Goal: Task Accomplishment & Management: Manage account settings

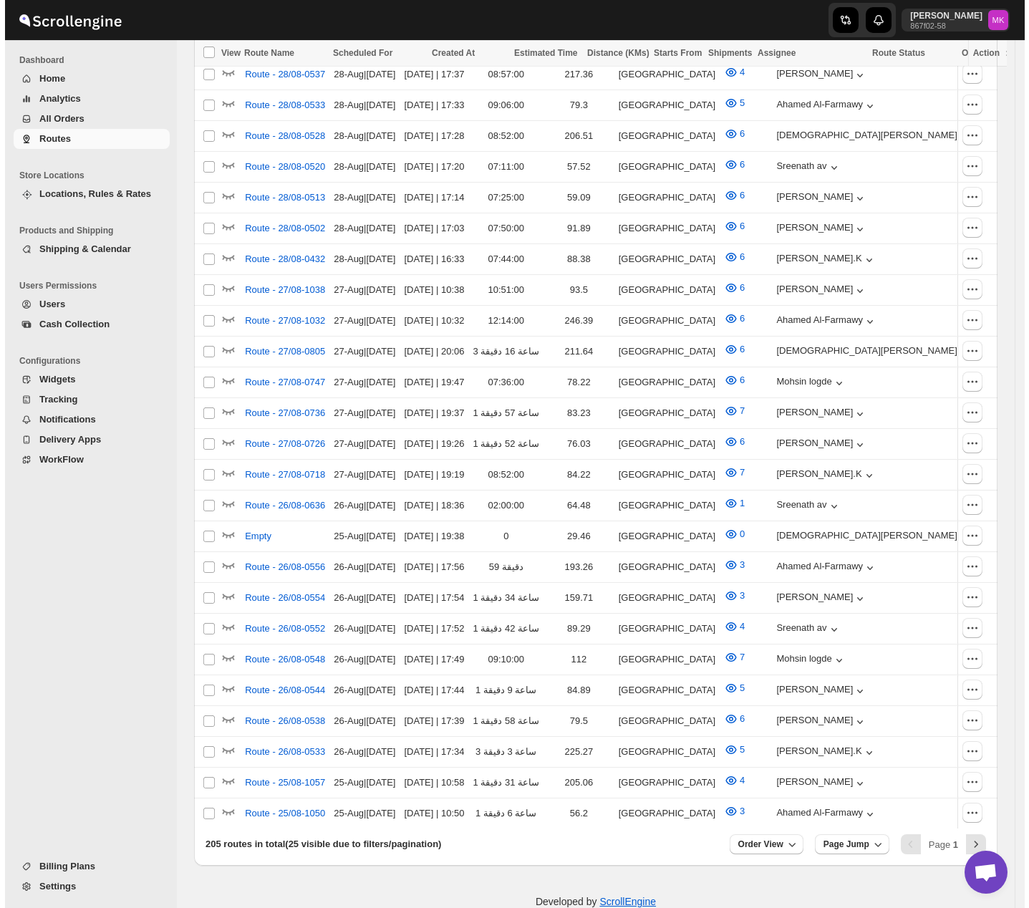
scroll to position [196, 0]
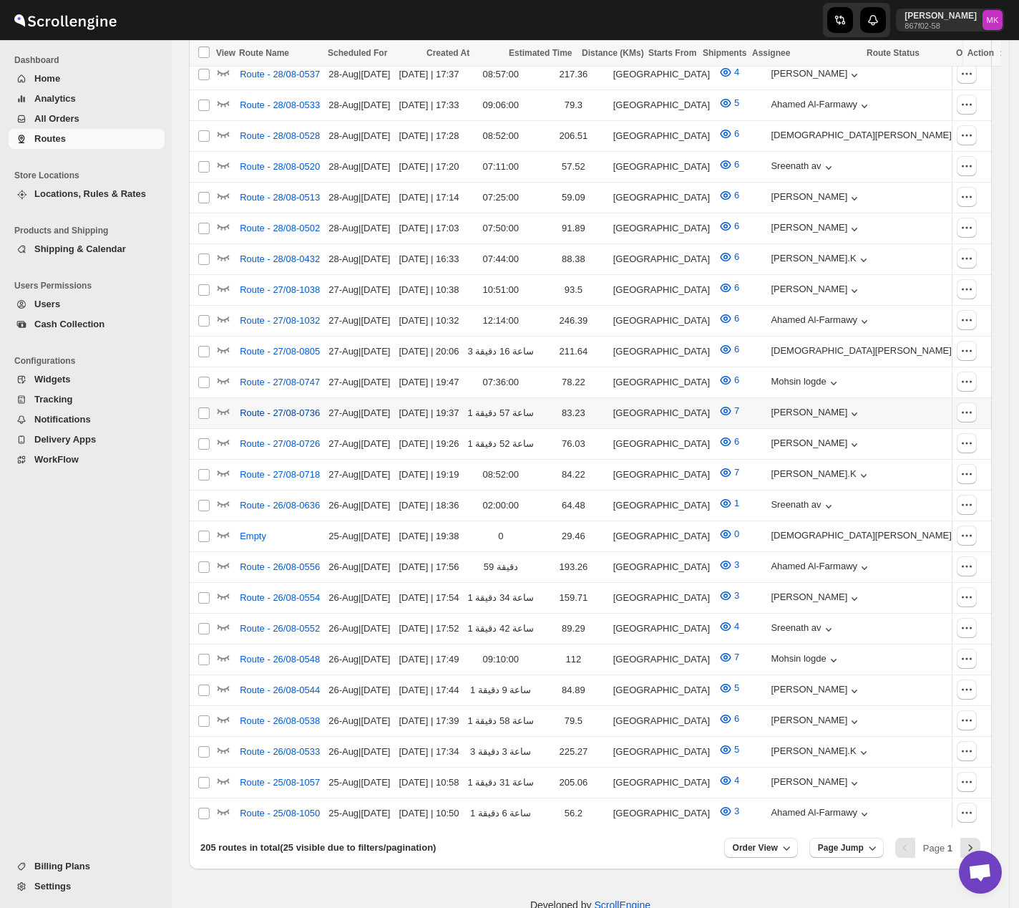
click at [276, 406] on span "Route - 27/08-0736" at bounding box center [280, 413] width 80 height 14
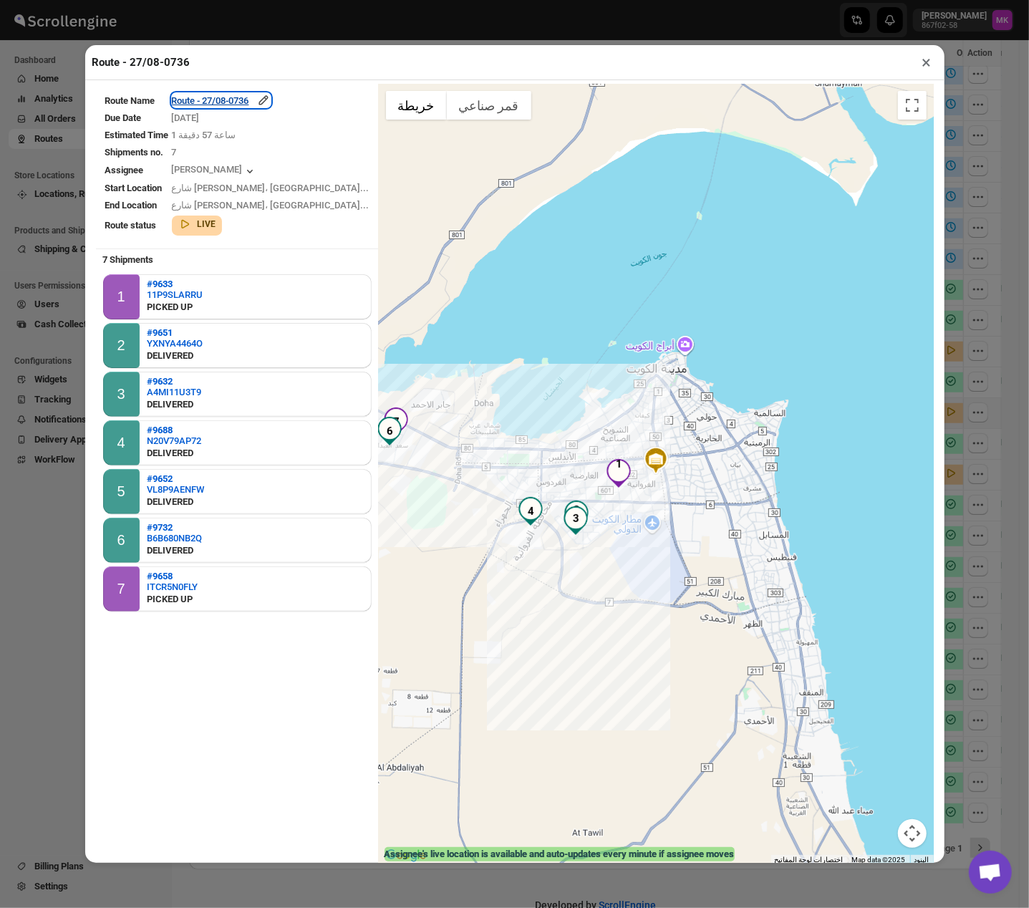
click at [251, 104] on div "Route - 27/08-0736" at bounding box center [221, 100] width 99 height 14
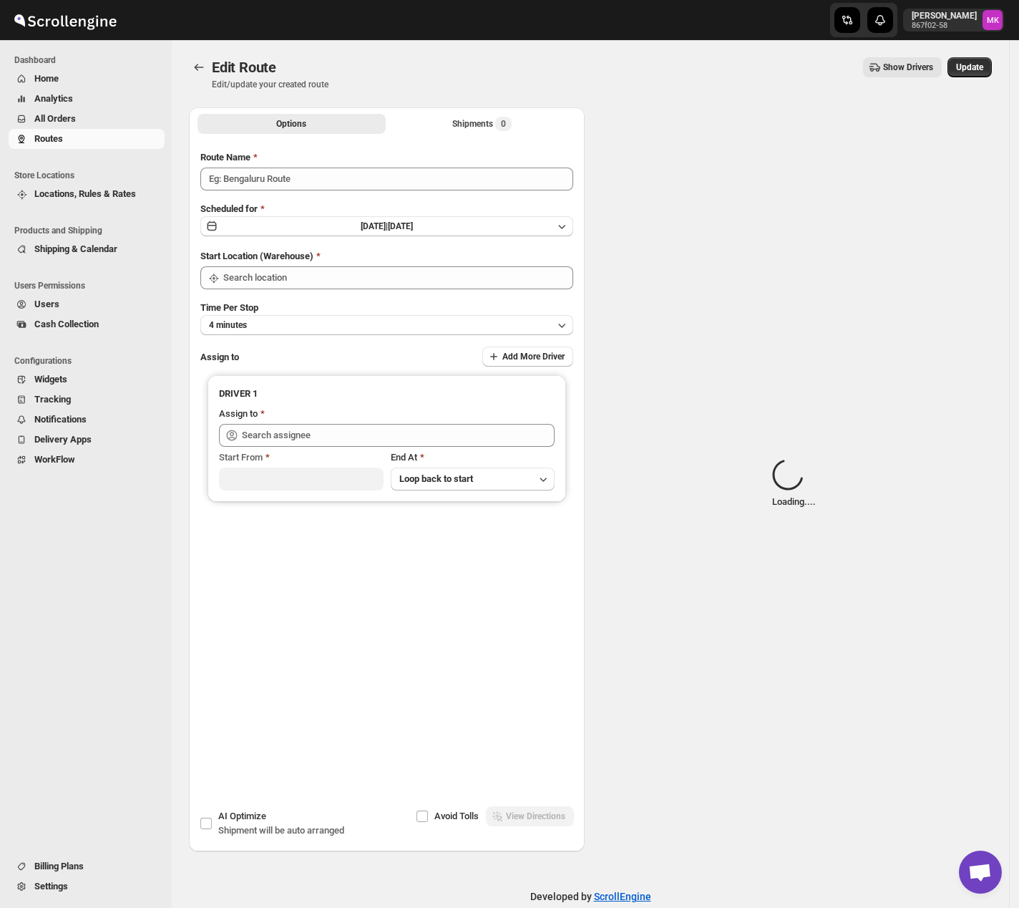
type input "Route - 27/08-0736"
type input "[GEOGRAPHIC_DATA]"
type input "Shaibaz Karbari (shaibazkarbari364@gmail.com)"
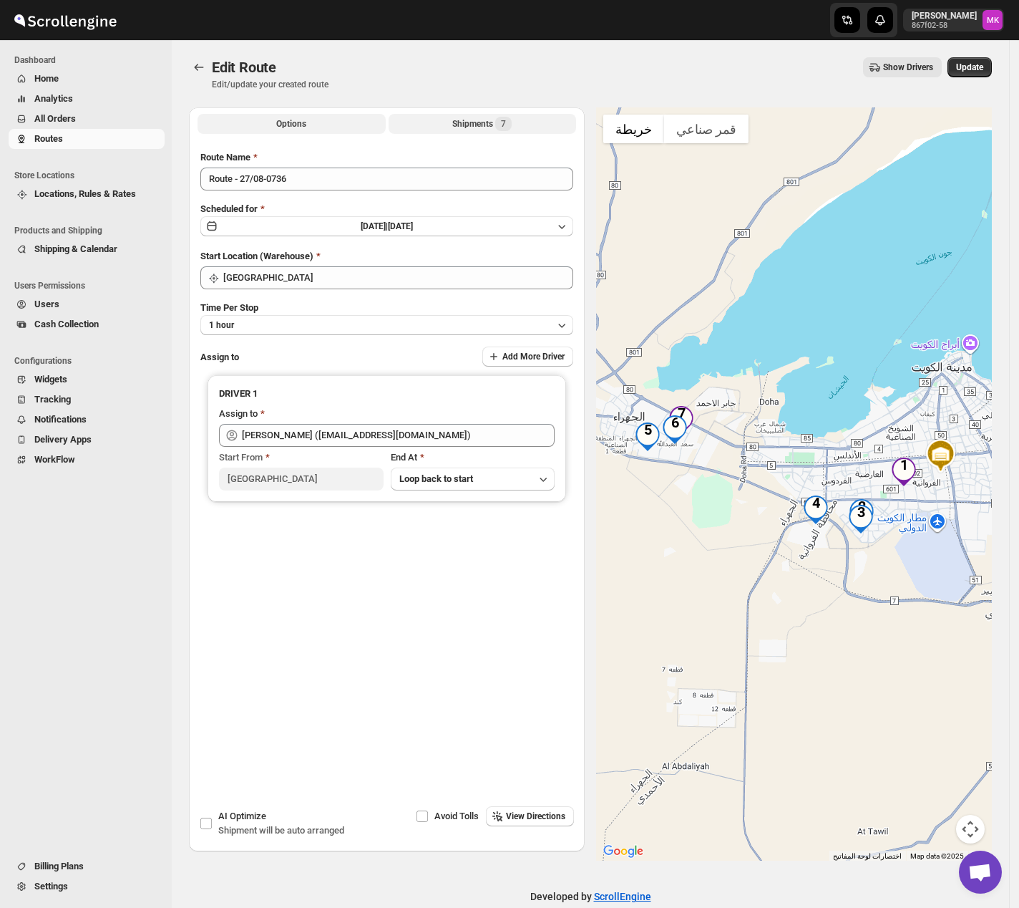
click at [485, 127] on div "Shipments 7" at bounding box center [481, 124] width 59 height 14
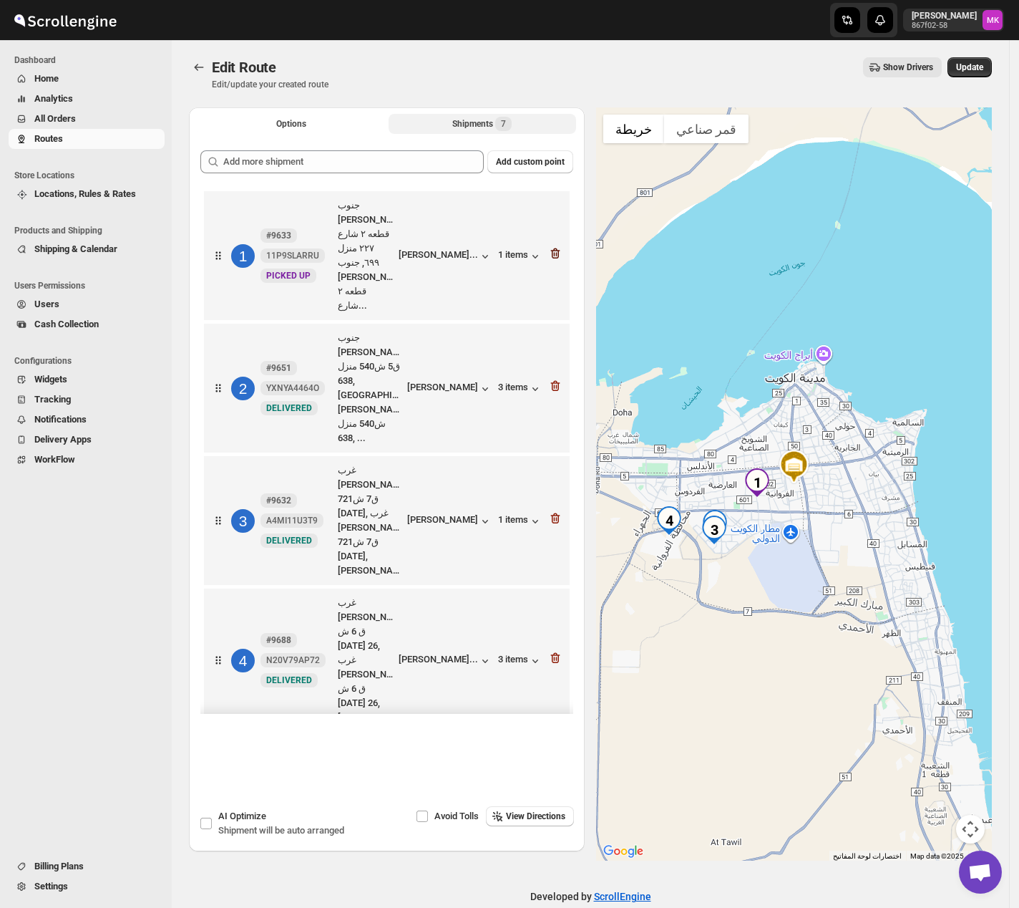
click at [553, 246] on icon "button" at bounding box center [555, 253] width 14 height 14
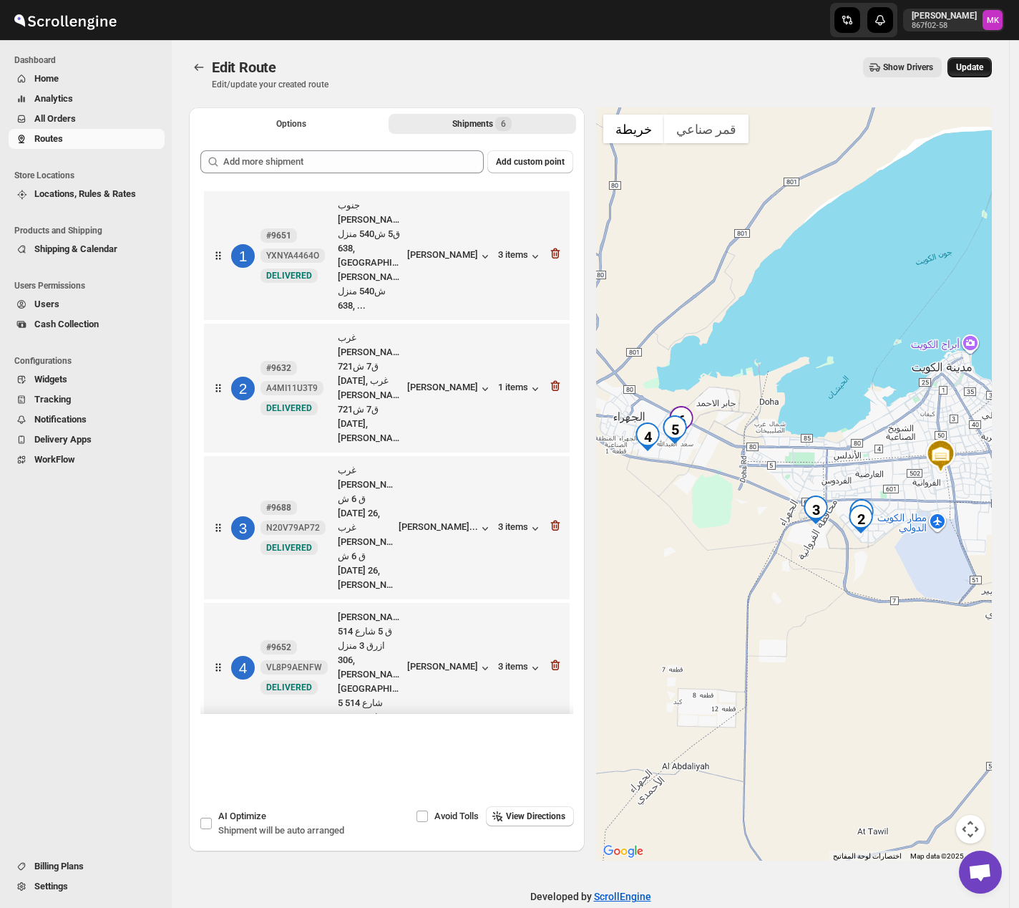
click at [984, 69] on span "Update" at bounding box center [969, 67] width 27 height 11
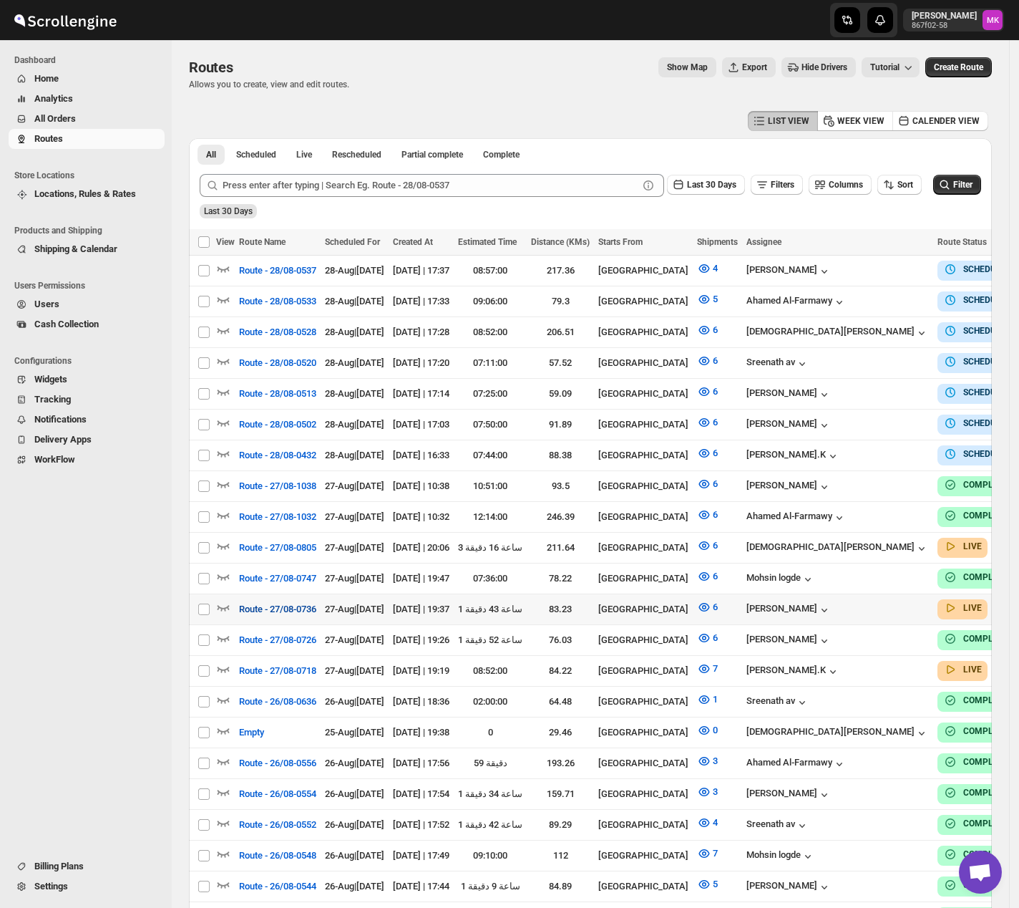
click at [291, 561] on span "Route - 27/08-0736" at bounding box center [277, 609] width 77 height 14
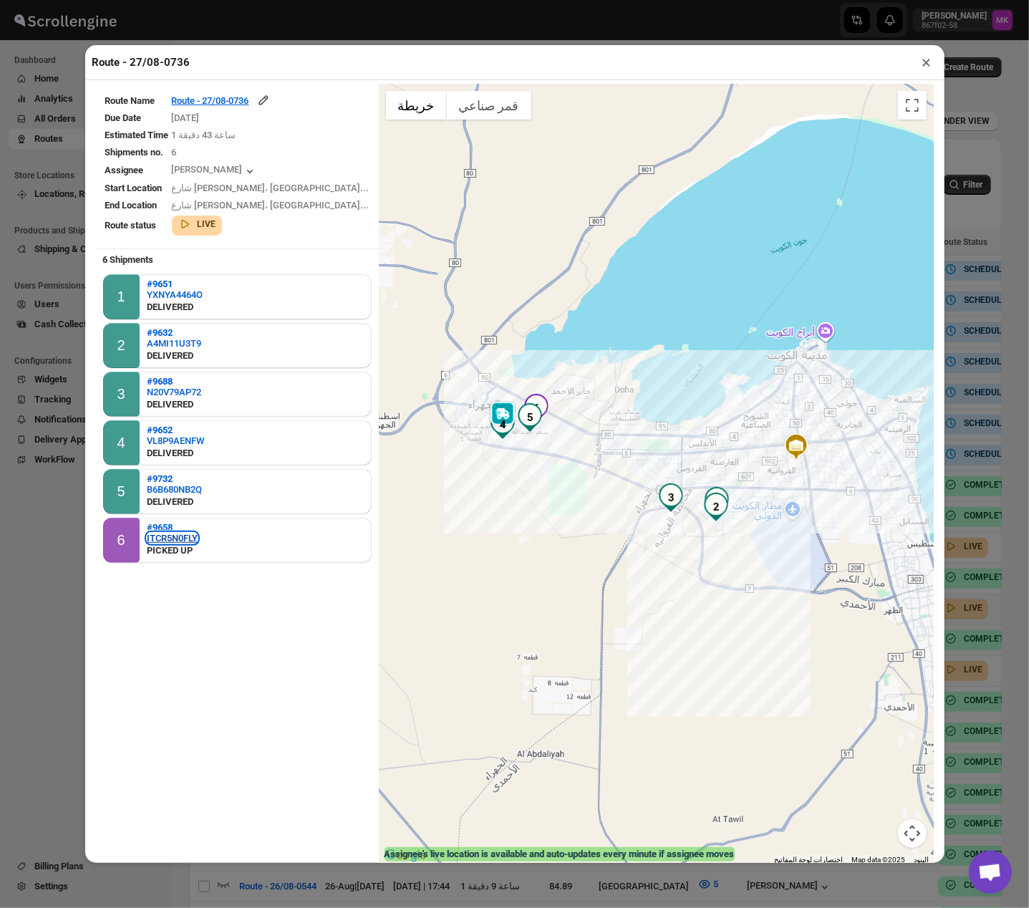
click at [193, 533] on div "ITCR5N0FLY" at bounding box center [172, 538] width 51 height 11
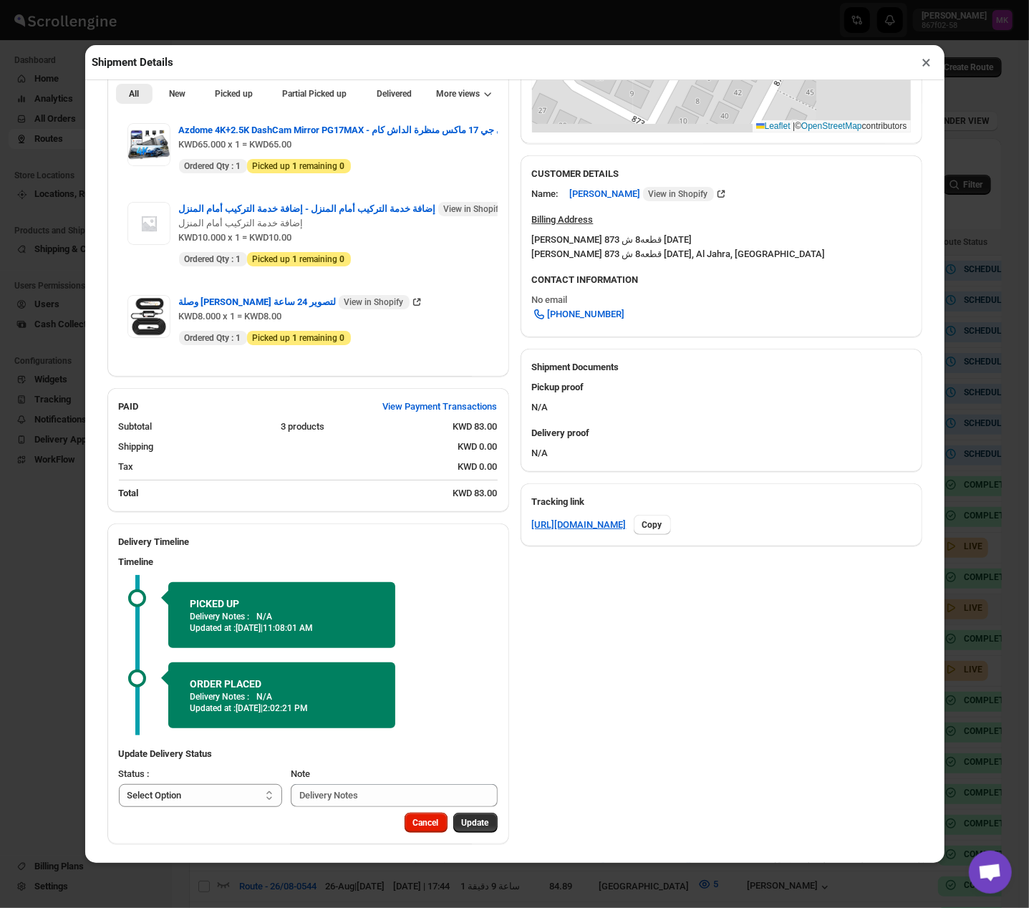
scroll to position [435, 0]
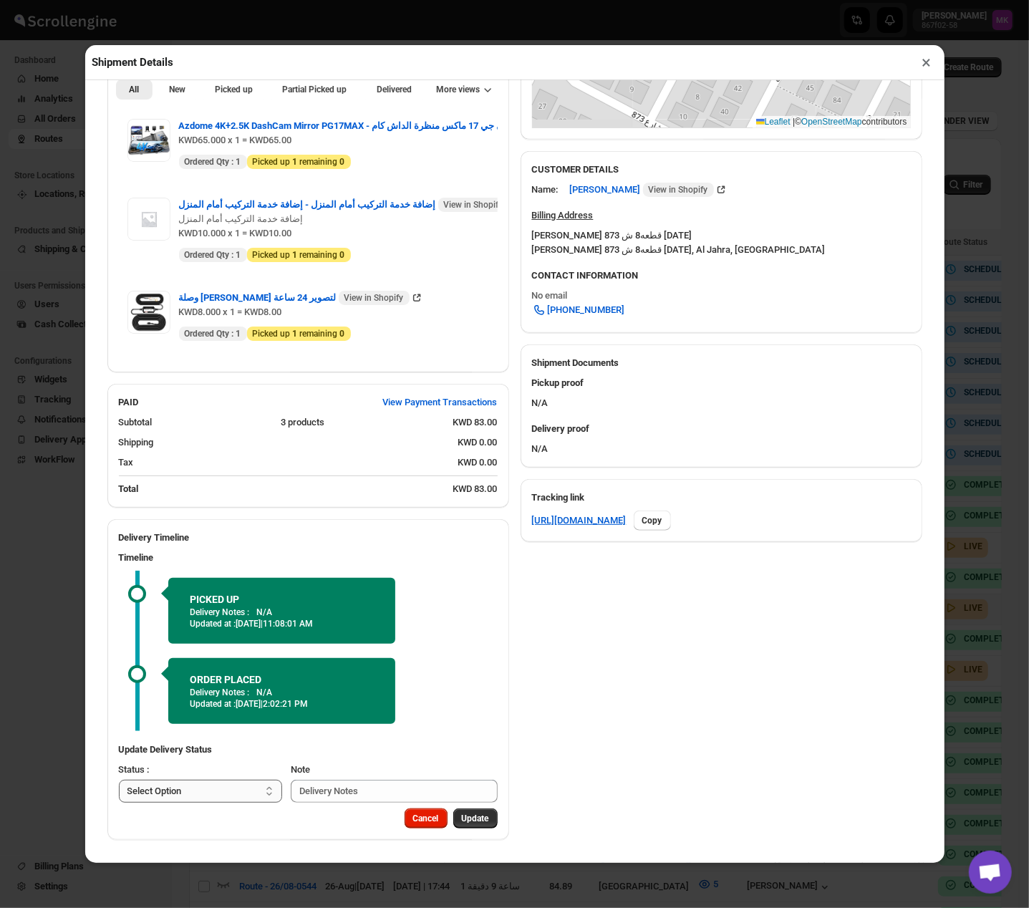
click at [250, 561] on select "Select Option PICKED UP DELIVERED CANCELLED" at bounding box center [201, 791] width 164 height 23
select select "DELIVERED"
click at [119, 561] on select "Select Option PICKED UP DELIVERED CANCELLED" at bounding box center [201, 791] width 164 height 23
click at [442, 561] on span "Pick Products" at bounding box center [462, 818] width 54 height 11
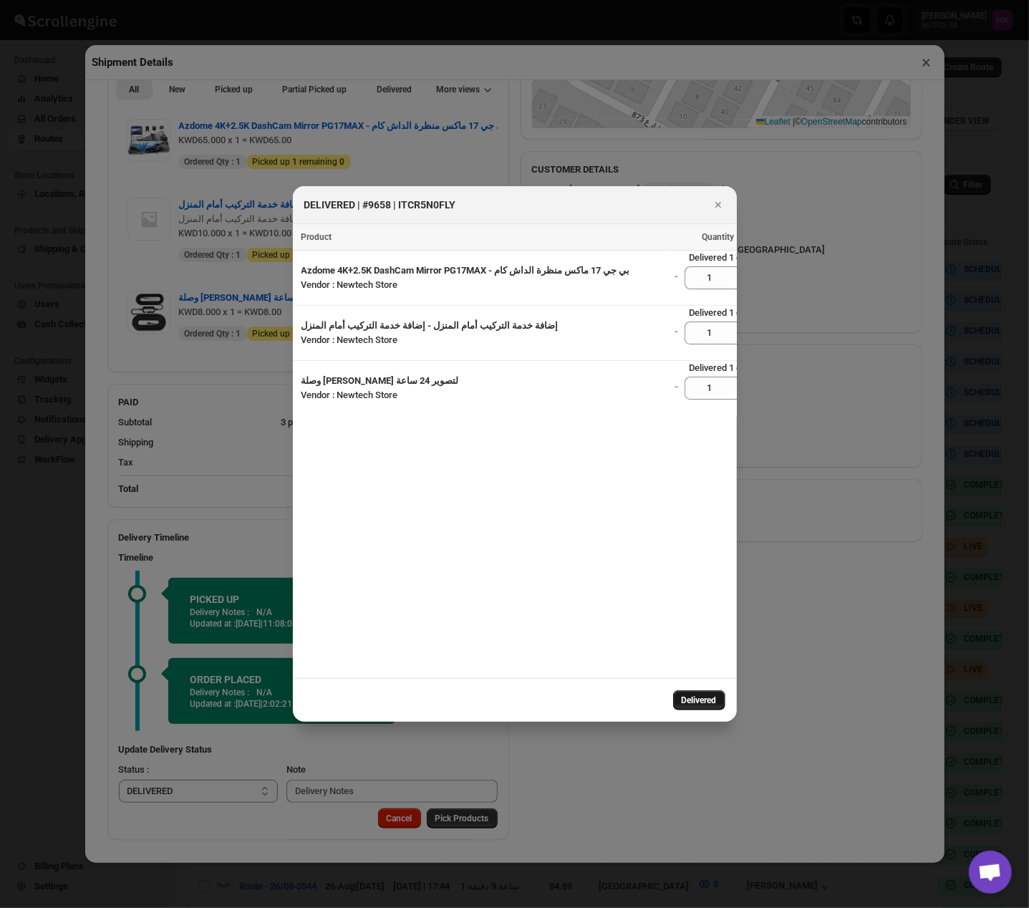
click at [714, 561] on button "Delivered" at bounding box center [699, 700] width 52 height 20
select select
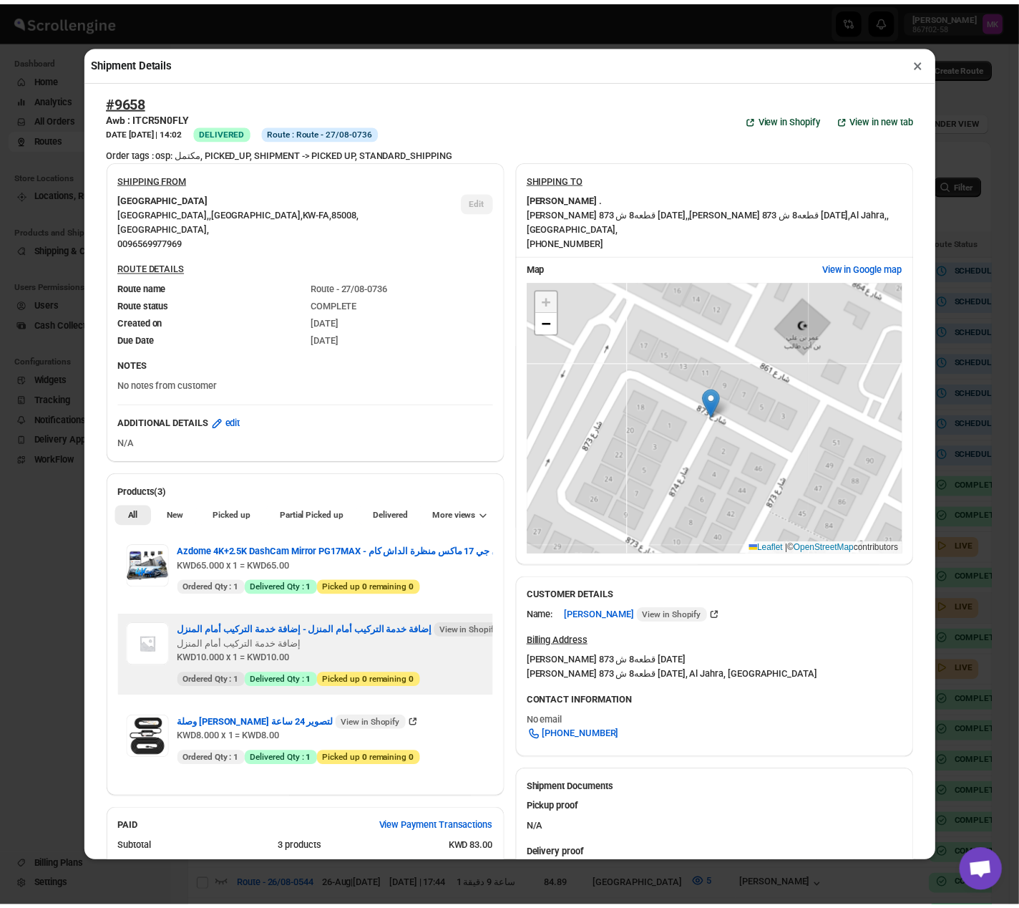
scroll to position [0, 0]
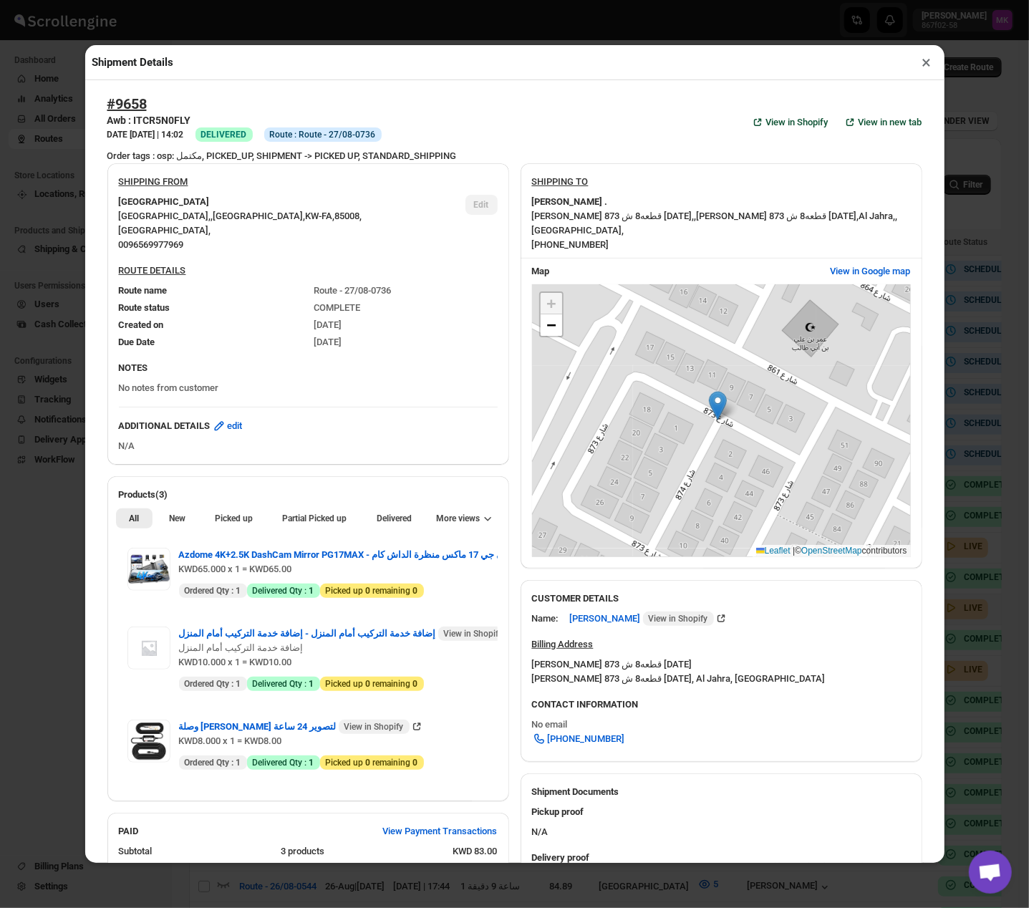
click at [921, 63] on button "×" at bounding box center [926, 62] width 21 height 20
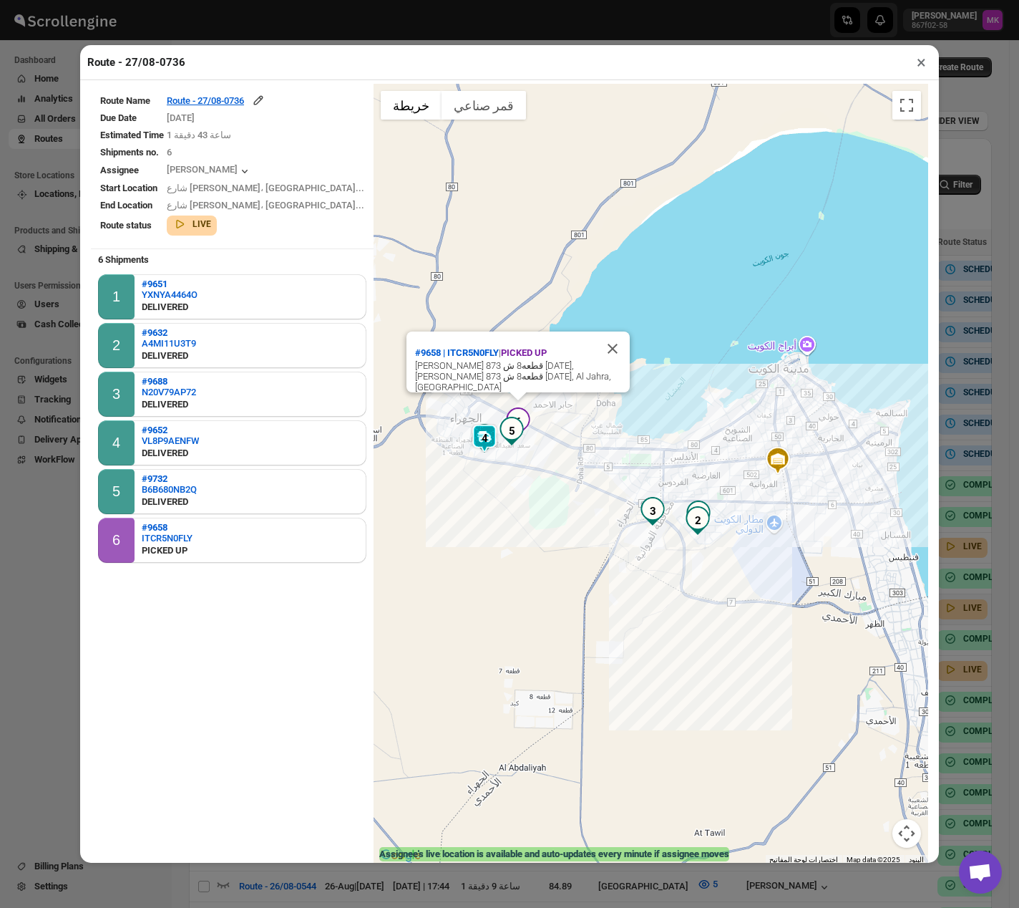
click at [917, 78] on div "Route - 27/08-0736 ×" at bounding box center [509, 62] width 859 height 35
click at [925, 66] on button "×" at bounding box center [921, 62] width 21 height 20
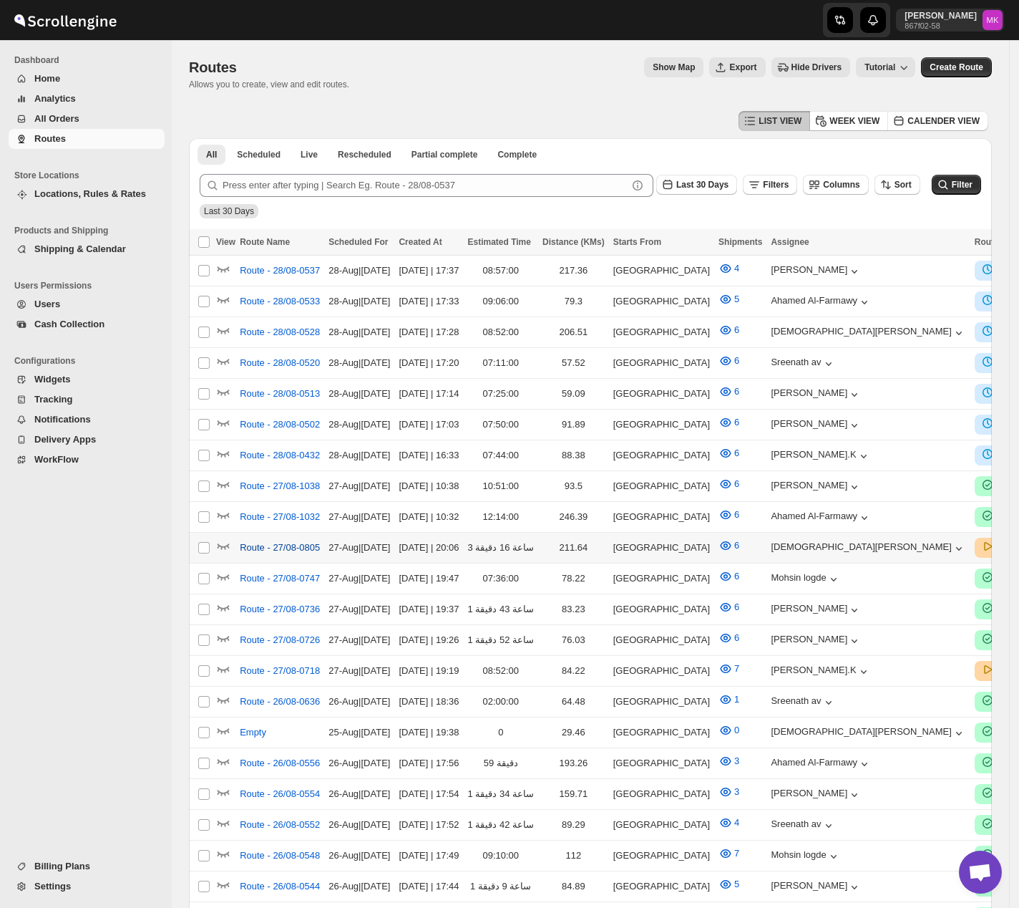
click at [273, 541] on span "Route - 27/08-0805" at bounding box center [280, 547] width 80 height 14
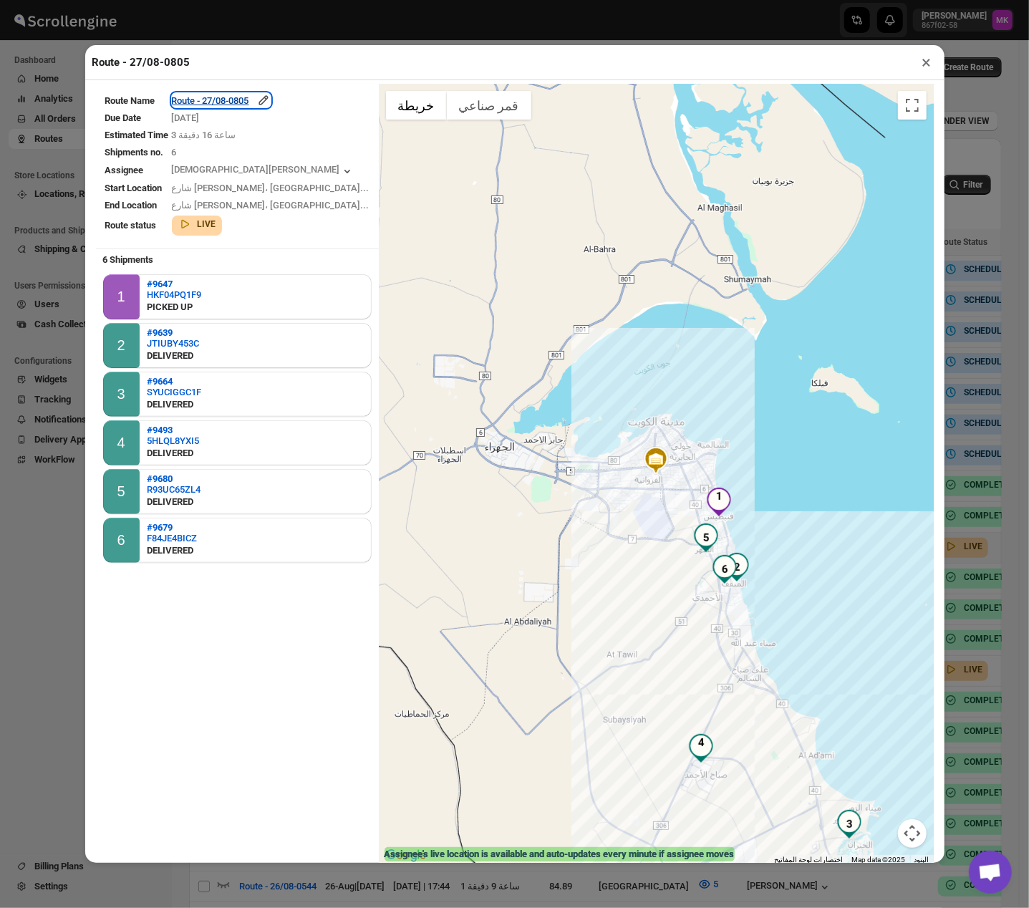
click at [232, 101] on div "Route - 27/08-0805" at bounding box center [221, 100] width 99 height 14
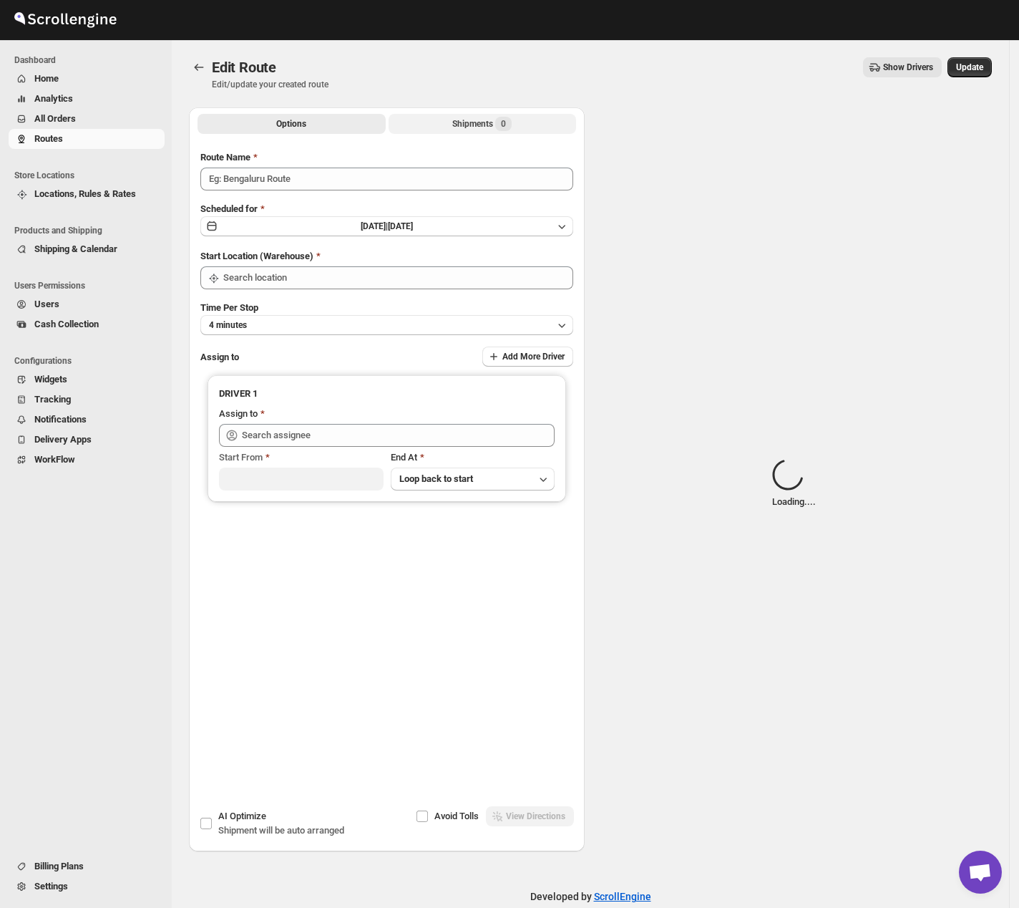
type input "Route - 27/08-0805"
click at [496, 121] on span "Loading..." at bounding box center [503, 123] width 37 height 11
type input "[GEOGRAPHIC_DATA]"
type input "[PERSON_NAME] ([EMAIL_ADDRESS][DOMAIN_NAME])"
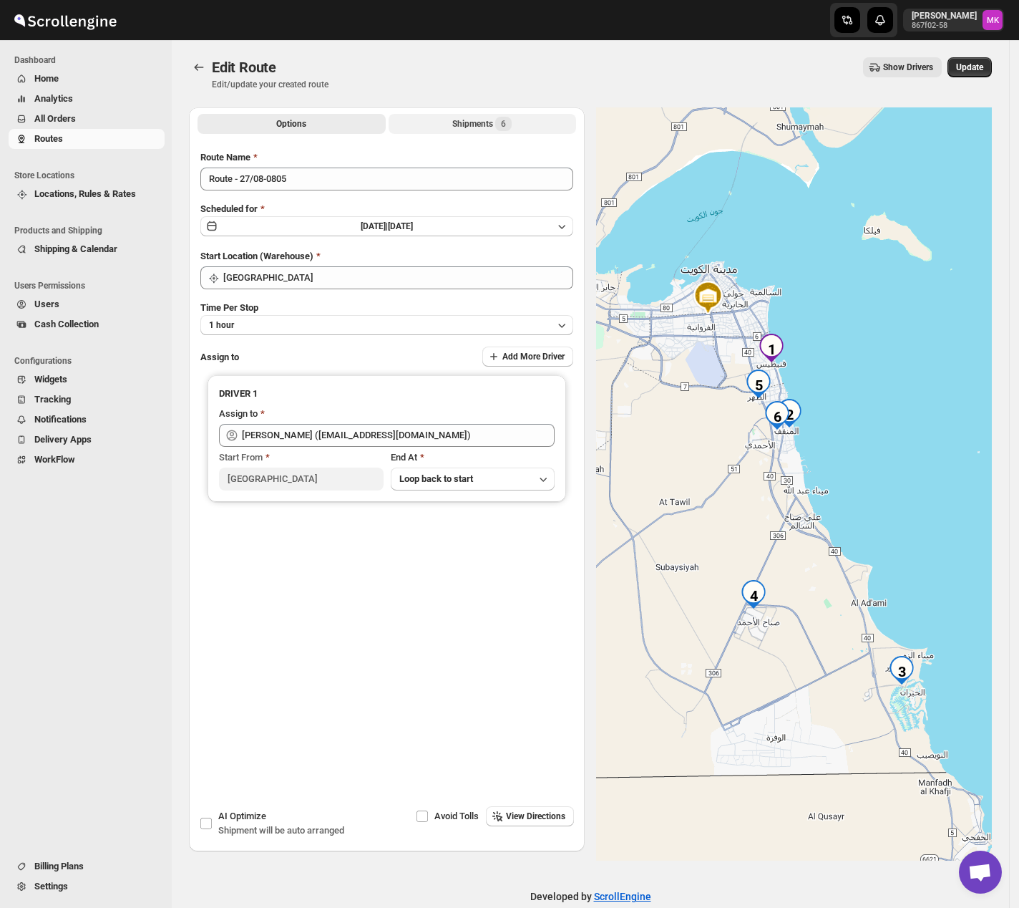
click at [477, 122] on div "Shipments 6" at bounding box center [481, 124] width 59 height 14
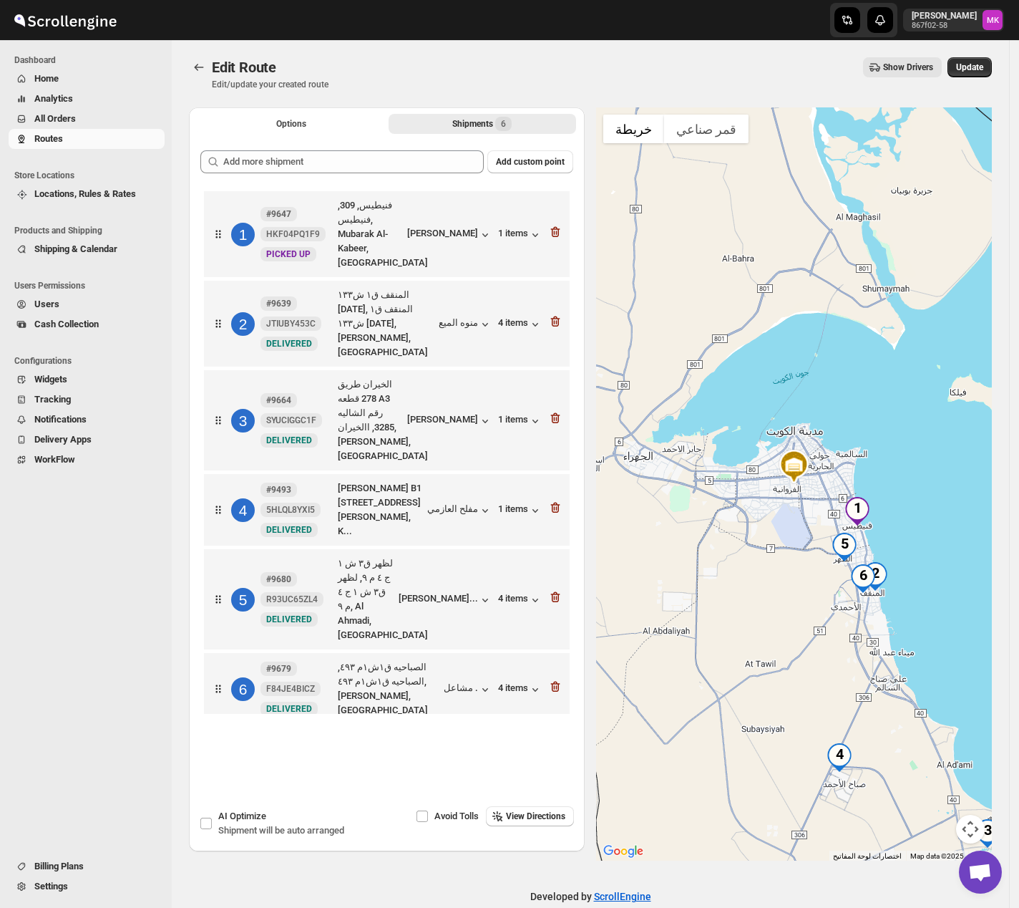
click at [557, 216] on div "1 #9647 HKF04PQ1F9 New PICKED UP فنيطيس, 309, فنيطيس, [PERSON_NAME], [GEOGRAPHI…" at bounding box center [383, 231] width 357 height 77
click at [563, 229] on icon "button" at bounding box center [555, 232] width 14 height 14
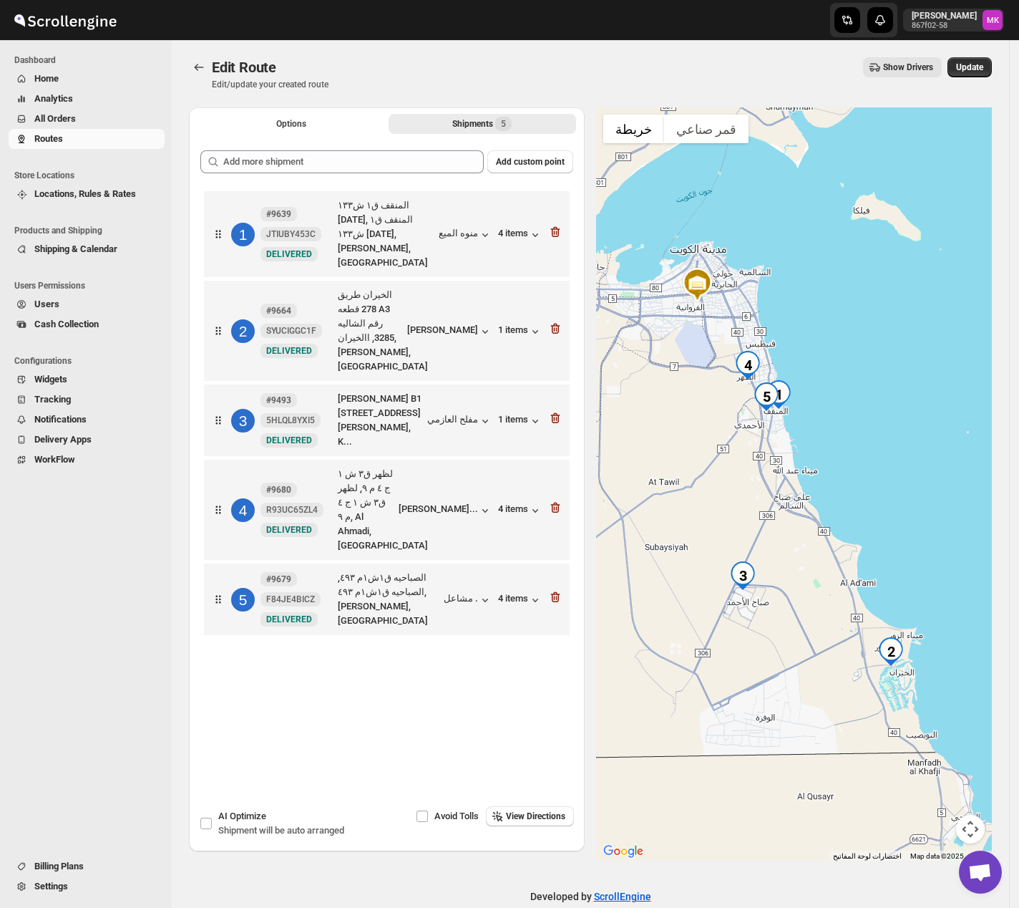
click at [968, 79] on div "Edit Route Edit/update your created route Show Drivers More actions Show Driver…" at bounding box center [590, 73] width 803 height 33
drag, startPoint x: 969, startPoint y: 78, endPoint x: 976, endPoint y: 72, distance: 9.7
click at [971, 78] on div "Edit Route Edit/update your created route Show Drivers More actions Show Driver…" at bounding box center [590, 73] width 803 height 33
click at [976, 72] on span "Update" at bounding box center [969, 67] width 27 height 11
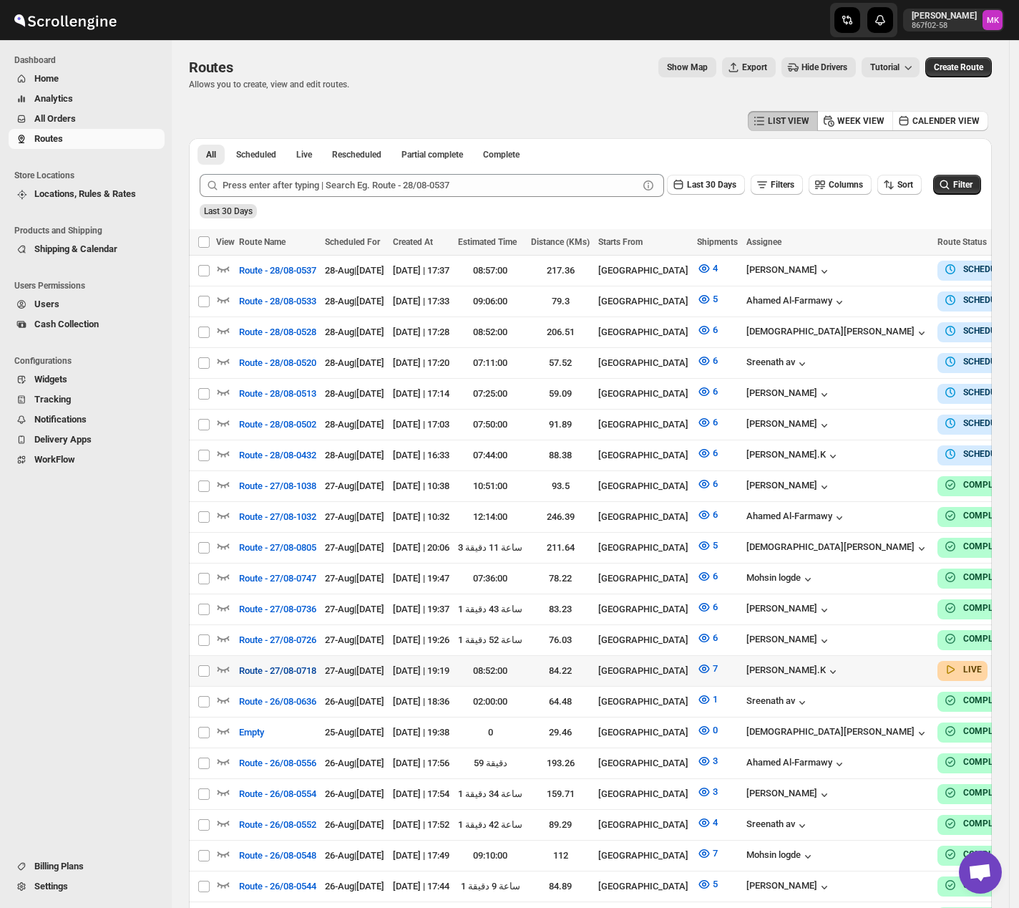
click at [293, 664] on span "Route - 27/08-0718" at bounding box center [277, 671] width 77 height 14
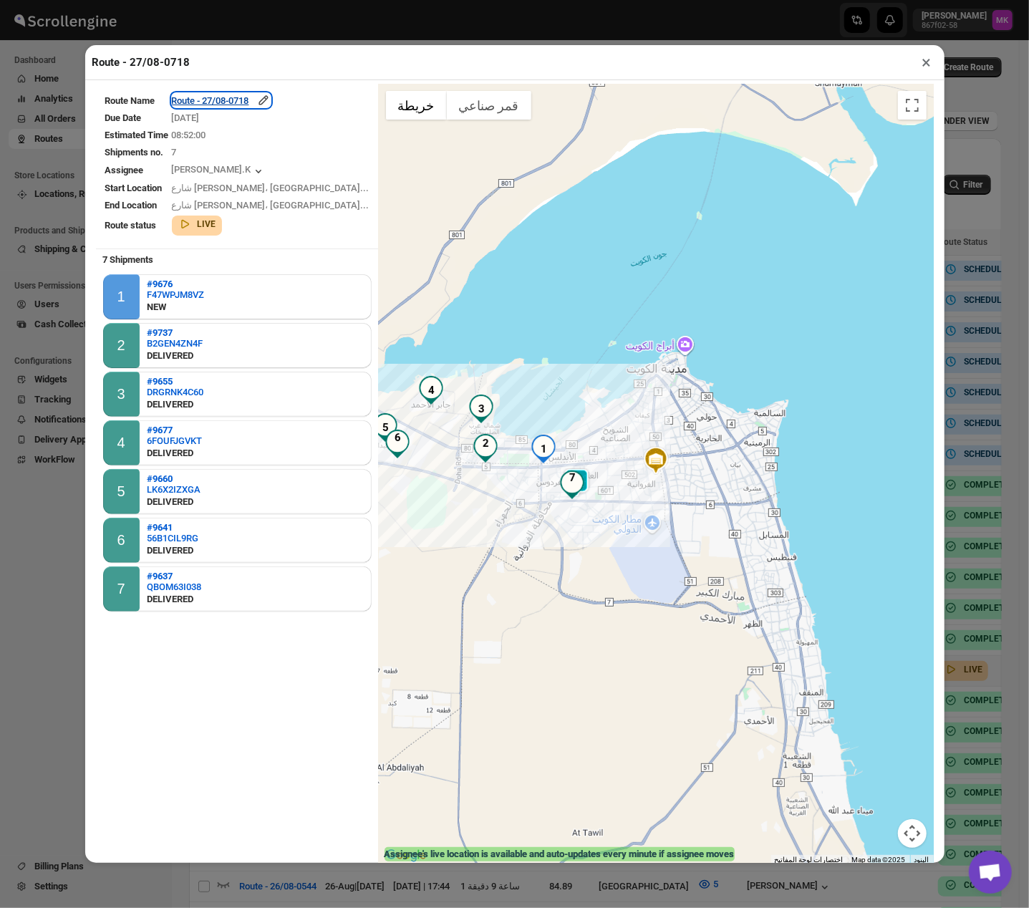
click at [236, 107] on div "Route - 27/08-0718" at bounding box center [221, 100] width 99 height 14
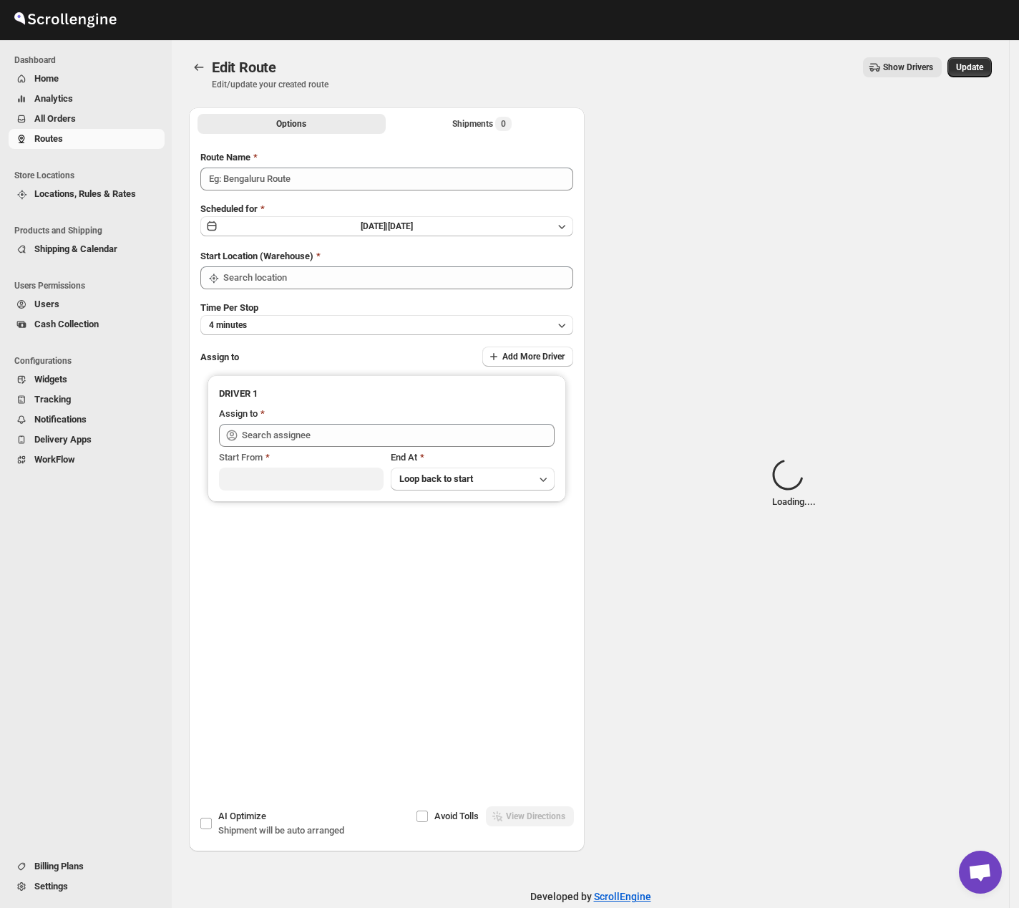
type input "Route - 27/08-0718"
type input "[GEOGRAPHIC_DATA]"
type input "[PERSON_NAME].K ([EMAIL_ADDRESS][DOMAIN_NAME])"
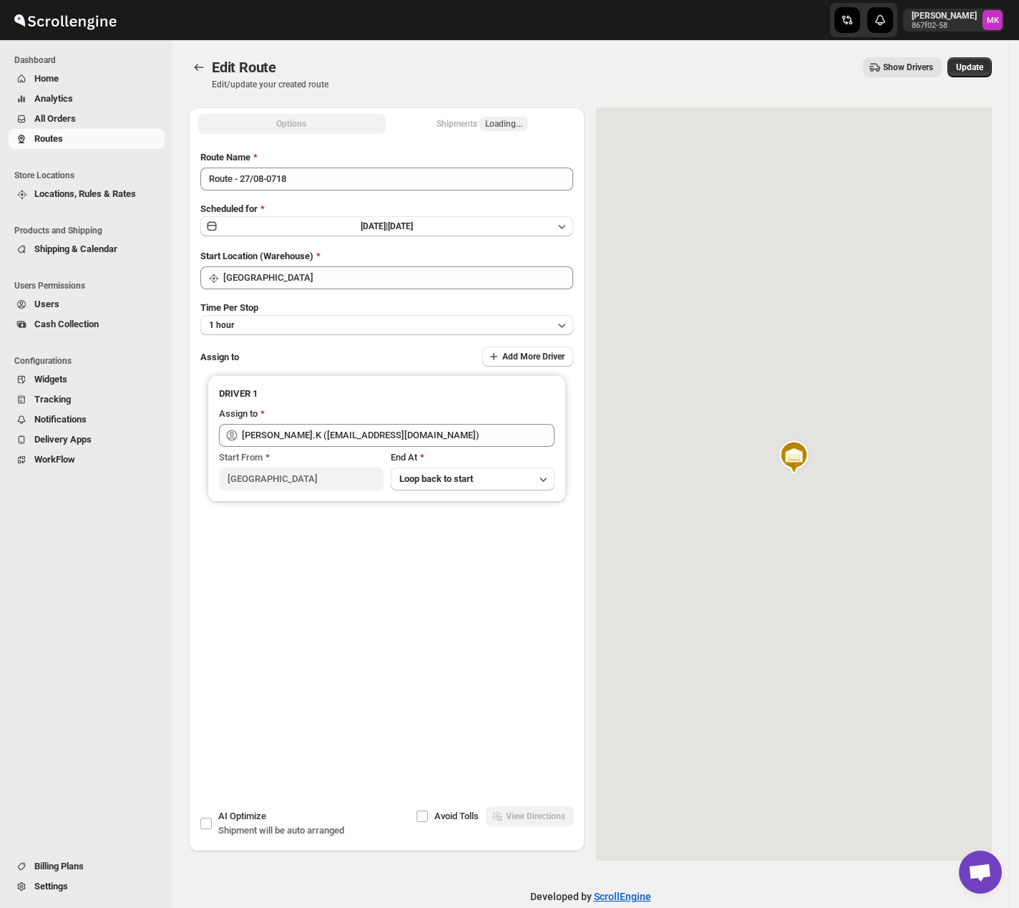
click at [477, 129] on div "Shipments Loading..." at bounding box center [483, 124] width 92 height 14
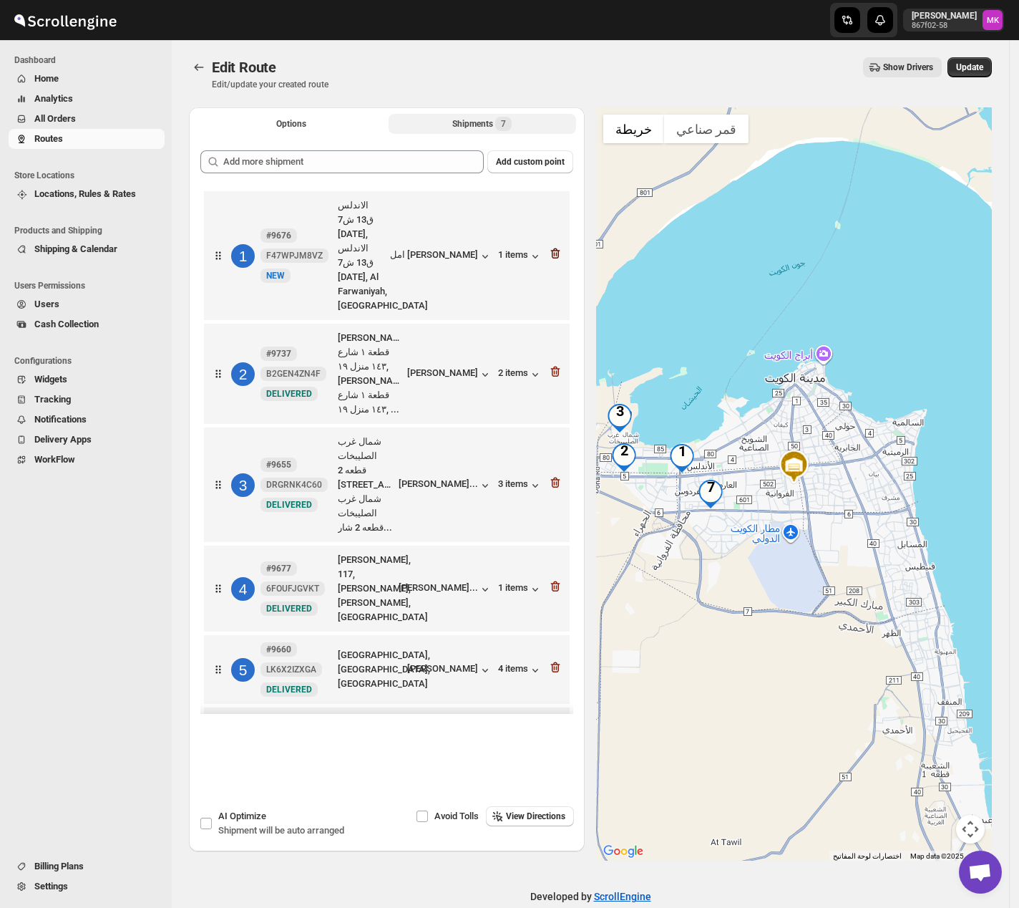
click at [551, 248] on icon "button" at bounding box center [555, 253] width 9 height 11
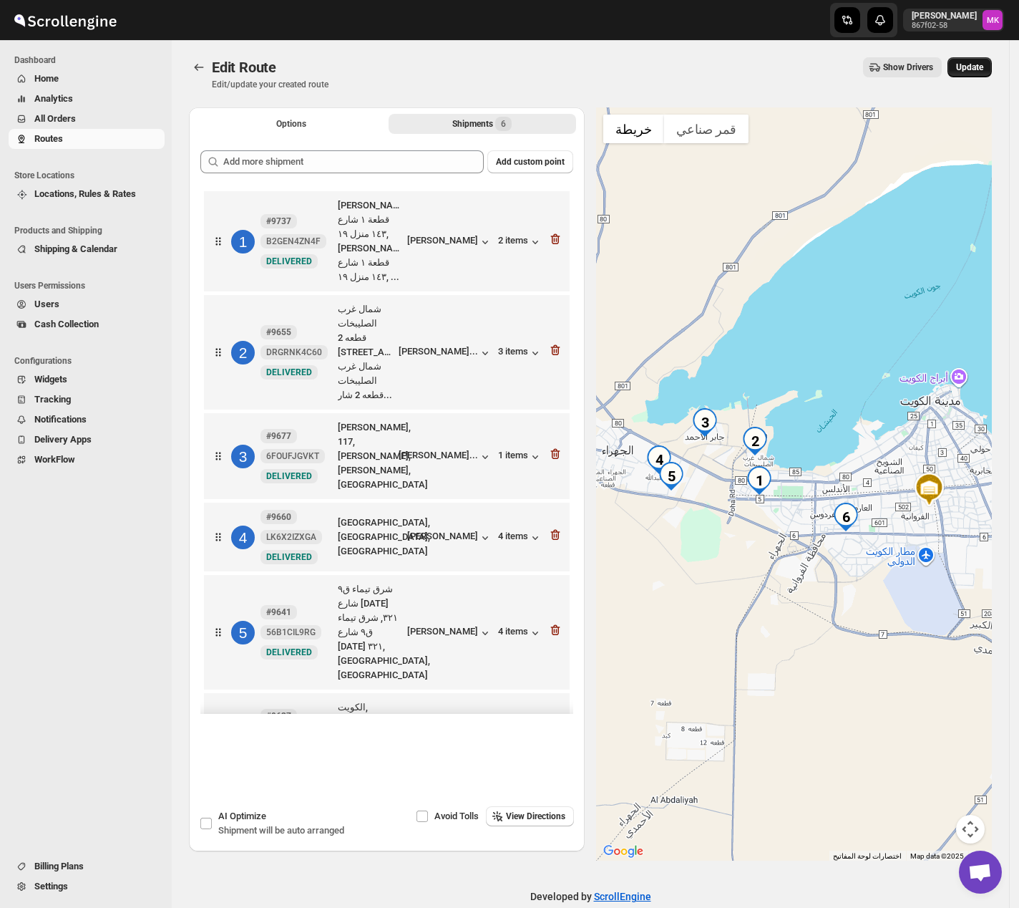
click at [976, 69] on span "Update" at bounding box center [969, 67] width 27 height 11
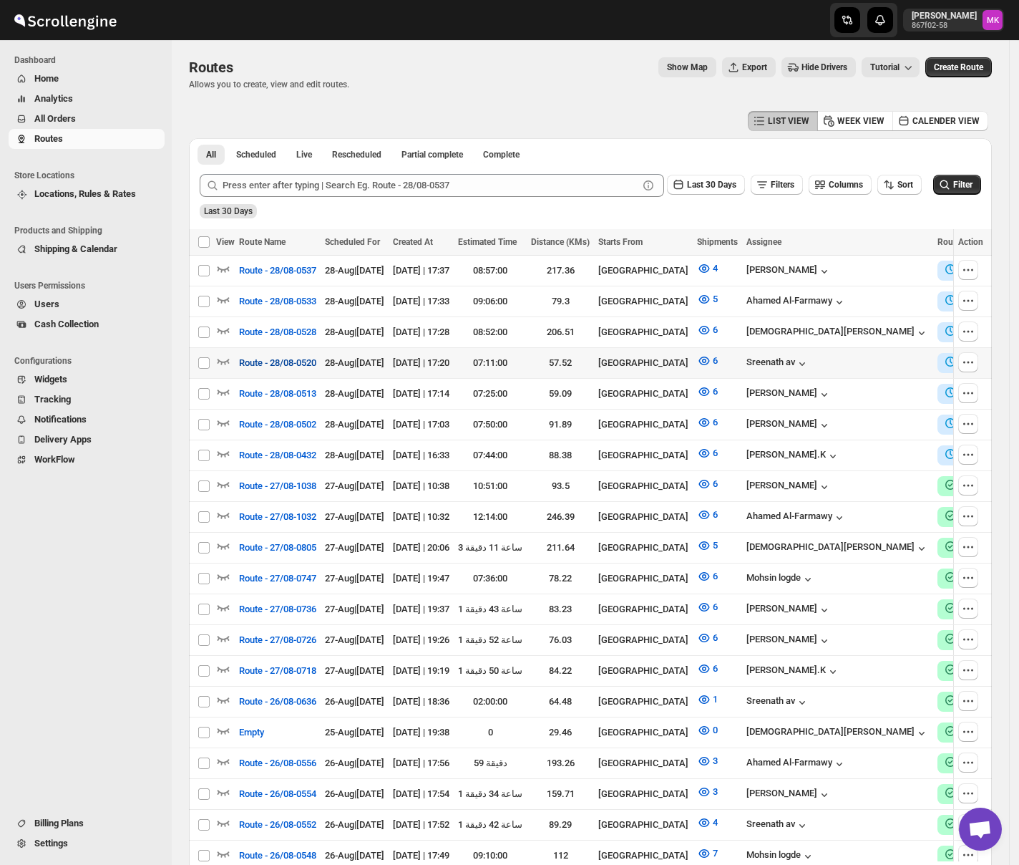
click at [304, 364] on span "Route - 28/08-0520" at bounding box center [277, 363] width 77 height 14
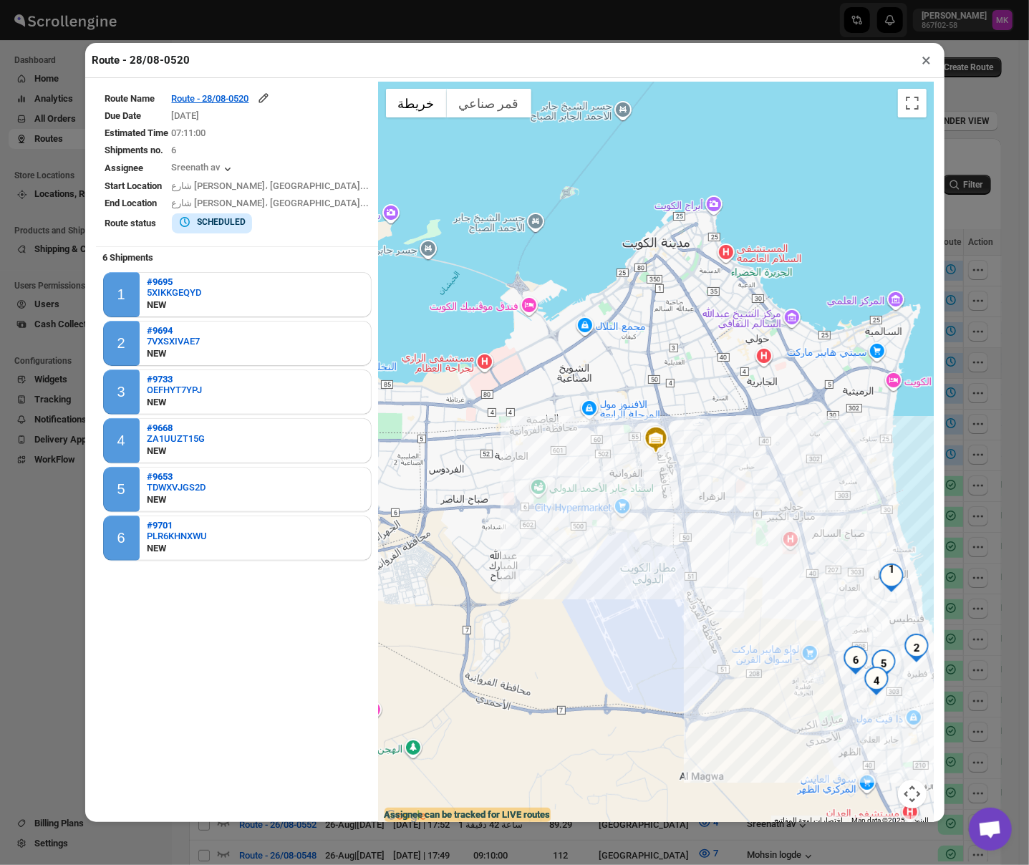
click at [245, 82] on div "Route Name Route - 28/08-0520 Due Date [DATE] Estimated Time 07:11:00 Shipments…" at bounding box center [514, 449] width 859 height 743
click at [245, 92] on table "Route Name Route - 28/08-0520 Due Date [DATE] Estimated Time 07:11:00 Shipments…" at bounding box center [237, 162] width 283 height 161
click at [245, 98] on div "Route - 28/08-0520" at bounding box center [221, 98] width 99 height 14
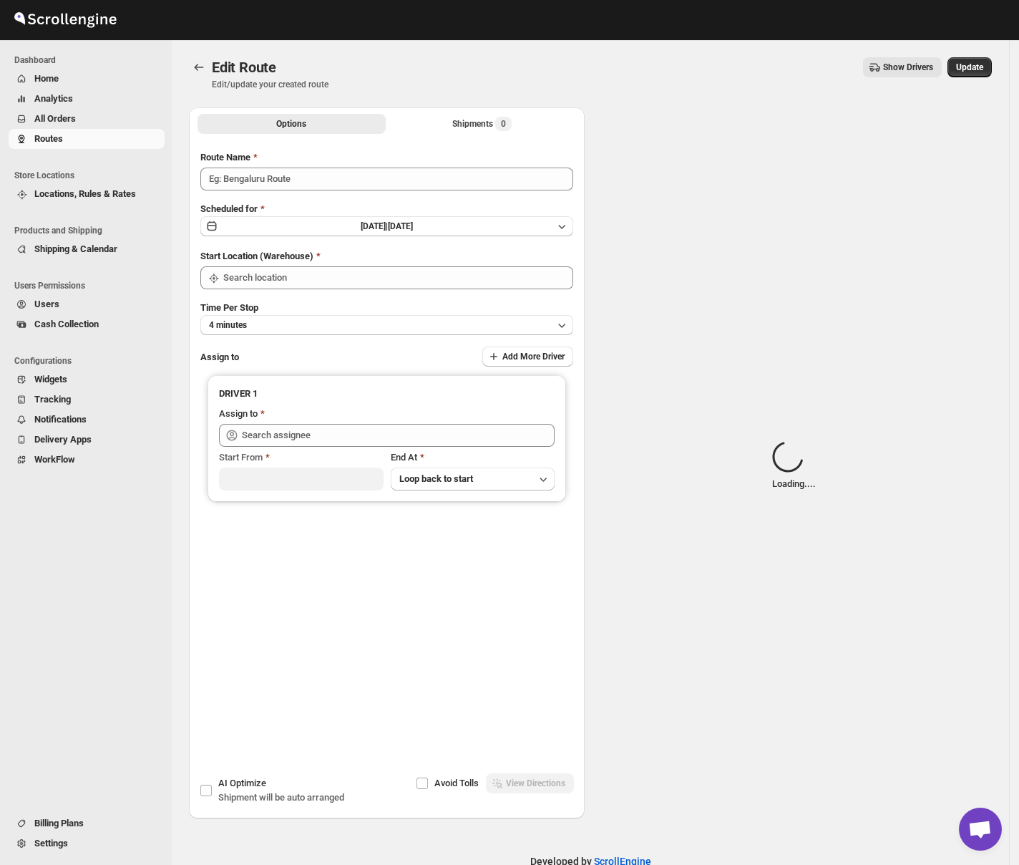
type input "Route - 28/08-0520"
type input "[GEOGRAPHIC_DATA]"
type input "Sreenath av ([EMAIL_ADDRESS][DOMAIN_NAME])"
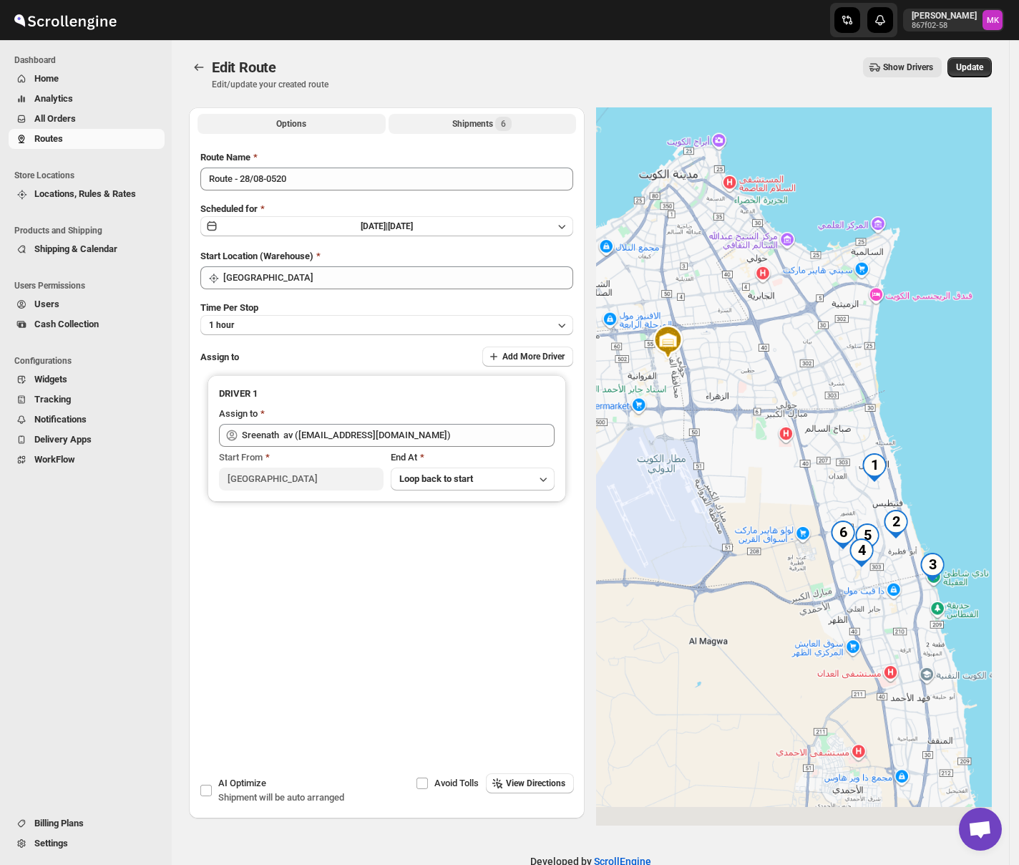
click at [464, 121] on div "Shipments 6" at bounding box center [481, 124] width 59 height 14
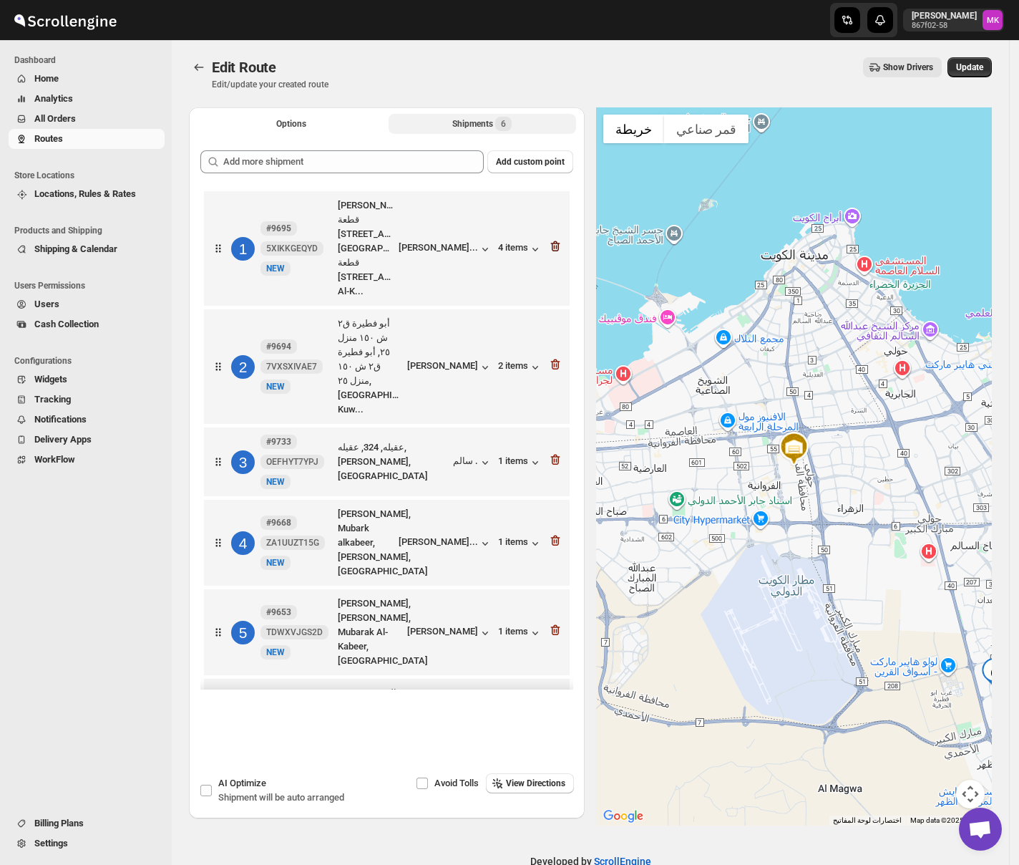
click at [548, 249] on icon "button" at bounding box center [555, 246] width 14 height 14
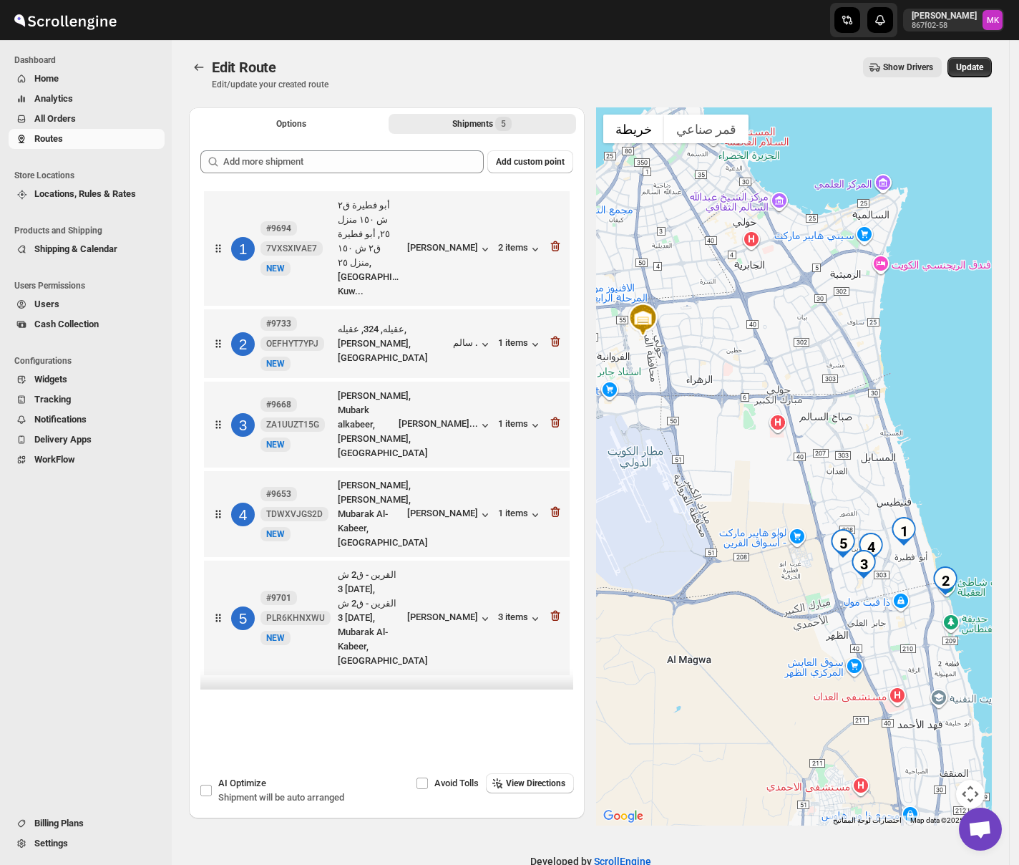
click at [978, 78] on div "Edit Route Edit/update your created route Show Drivers More actions Show Driver…" at bounding box center [590, 73] width 803 height 33
click at [978, 61] on button "Update" at bounding box center [970, 67] width 44 height 20
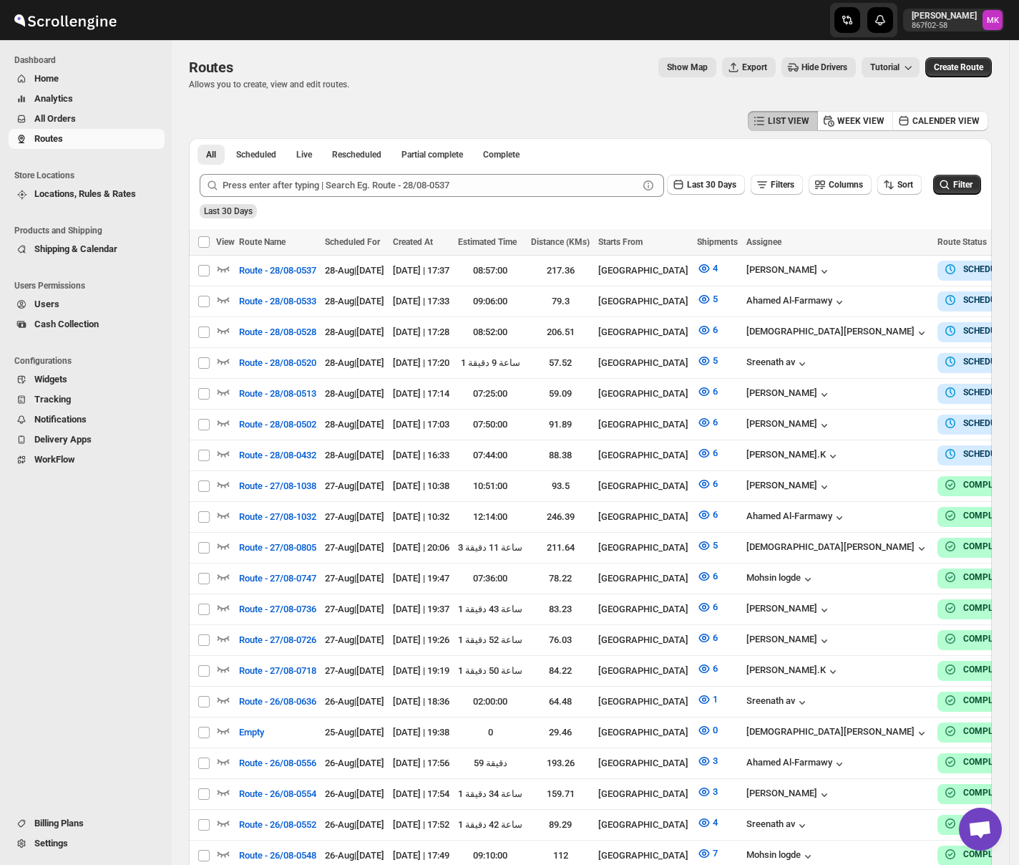
click at [64, 122] on span "All Orders" at bounding box center [55, 118] width 42 height 11
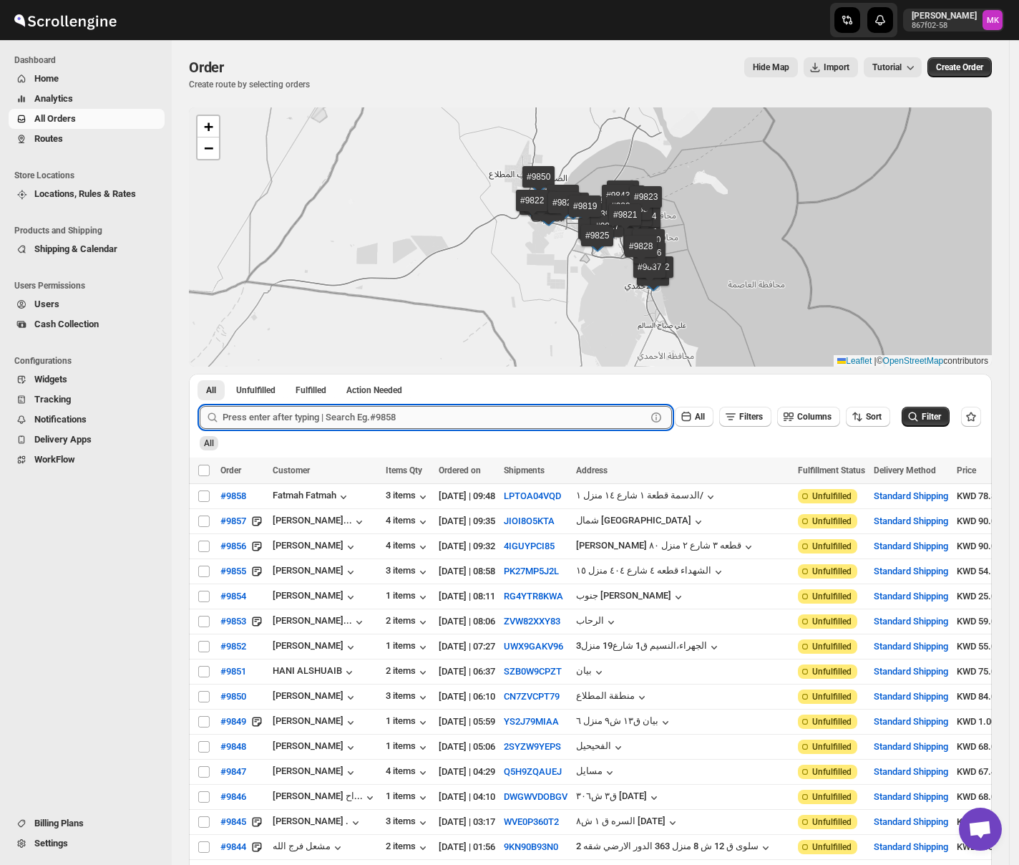
click at [265, 417] on input "text" at bounding box center [435, 417] width 424 height 23
paste input "9647"
type input "9647"
click at [200, 374] on button "Submit" at bounding box center [220, 381] width 41 height 15
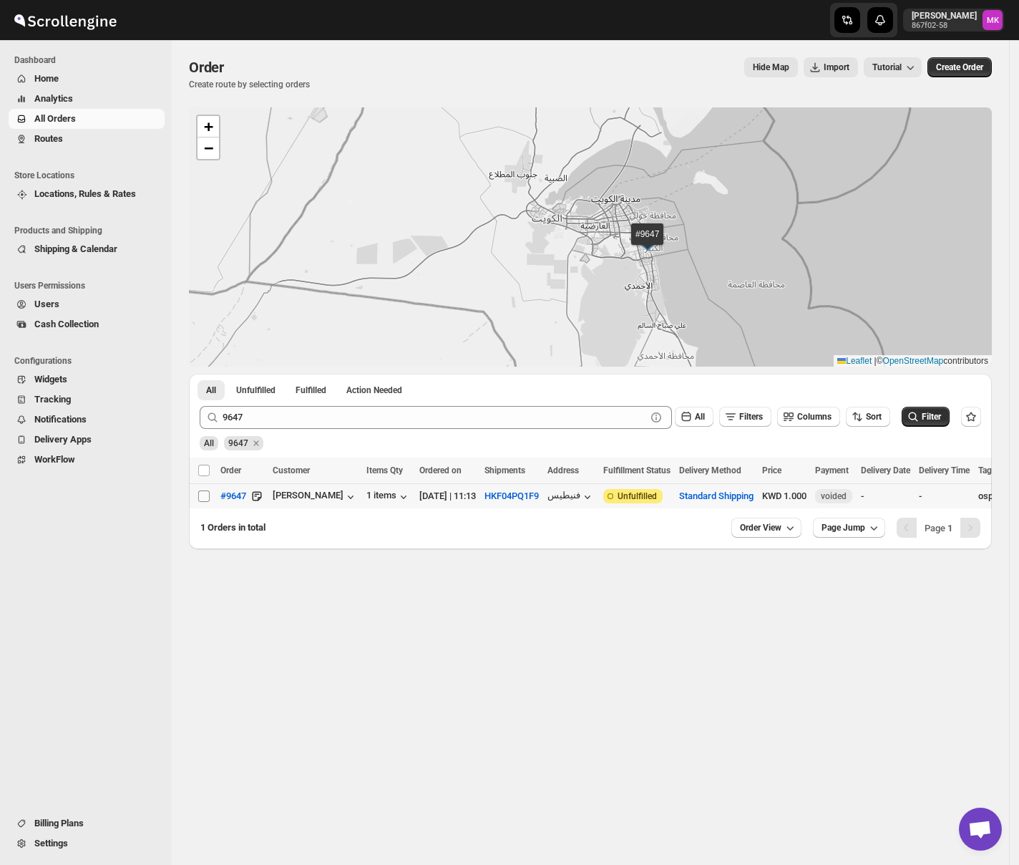
click at [201, 498] on input "Select order" at bounding box center [203, 495] width 11 height 11
checkbox input "true"
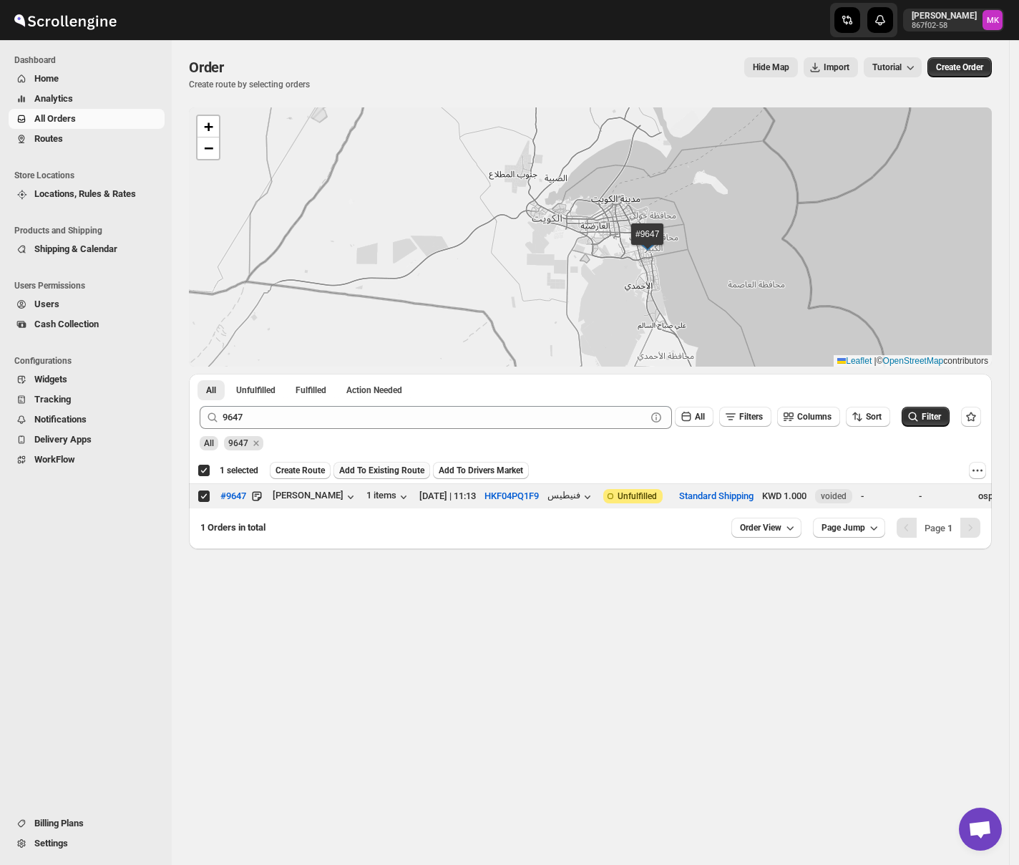
click at [369, 467] on span "Add To Existing Route" at bounding box center [381, 470] width 85 height 11
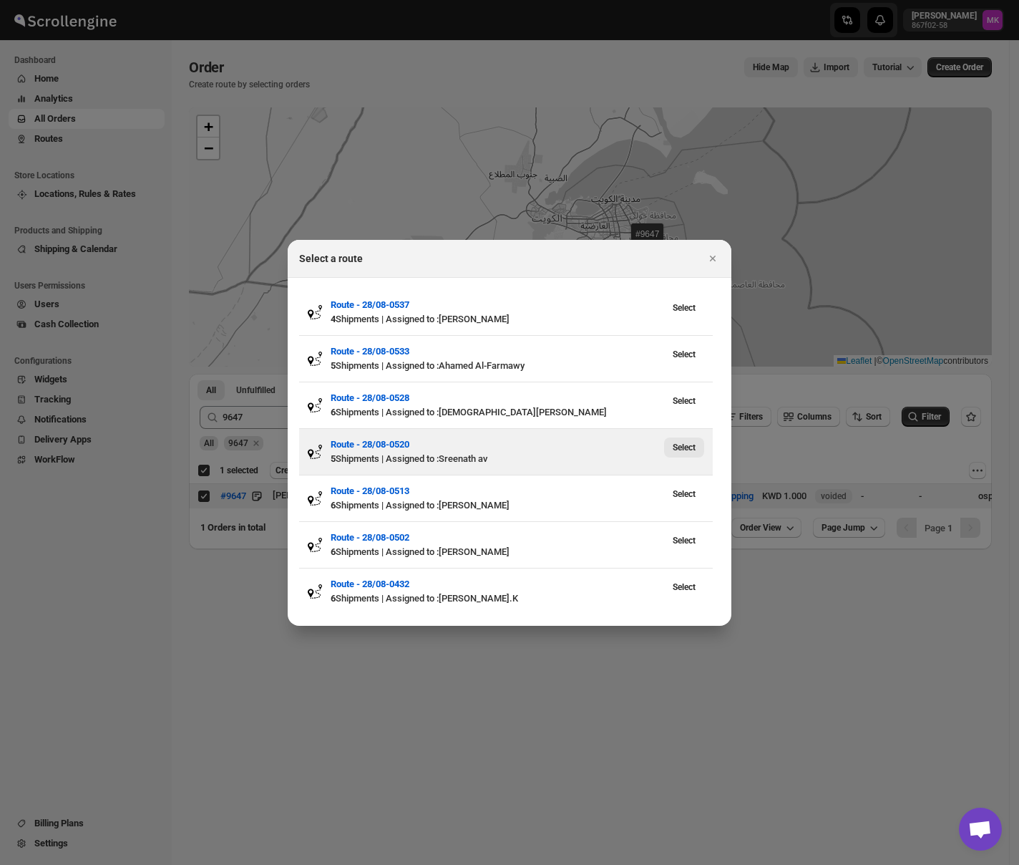
click at [676, 442] on span "Select" at bounding box center [684, 447] width 23 height 11
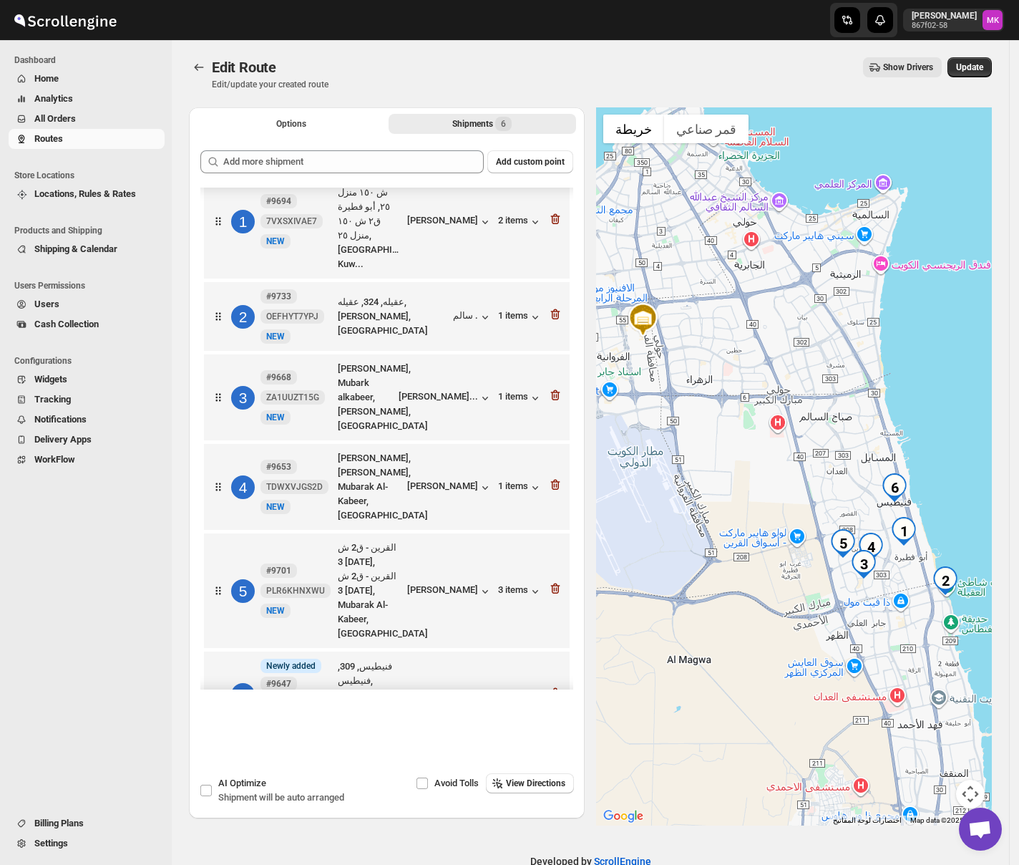
scroll to position [29, 0]
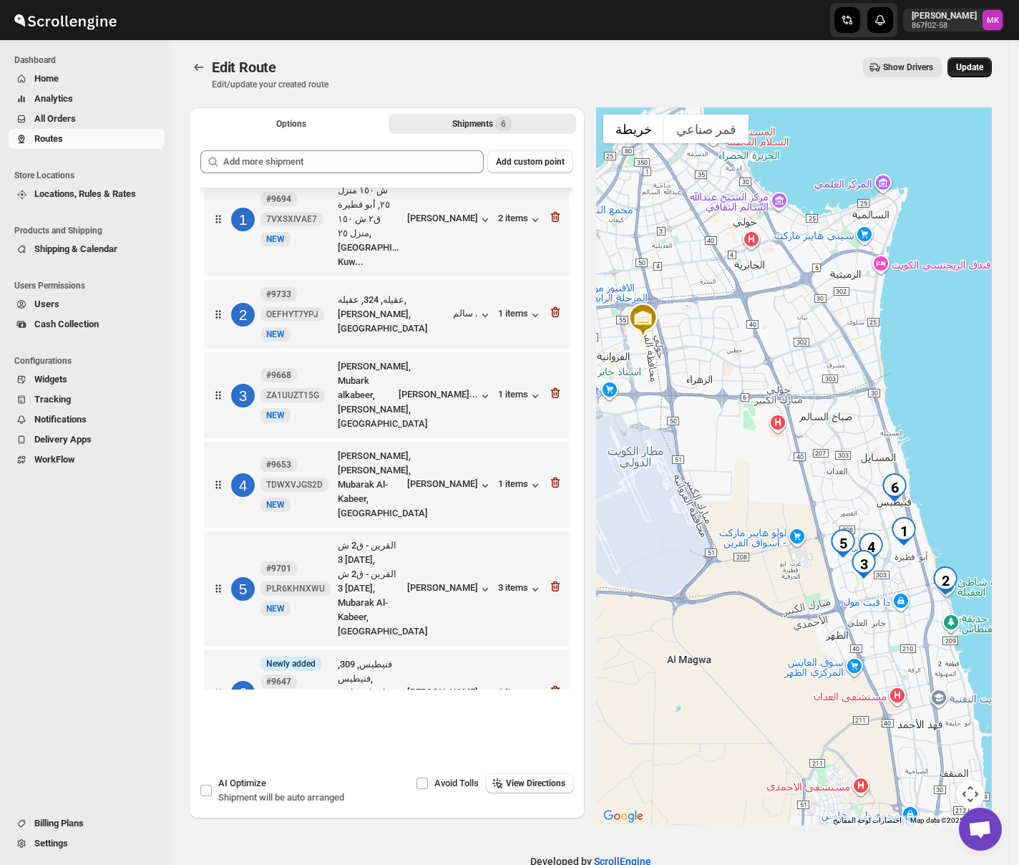
click at [966, 74] on button "Update" at bounding box center [970, 67] width 44 height 20
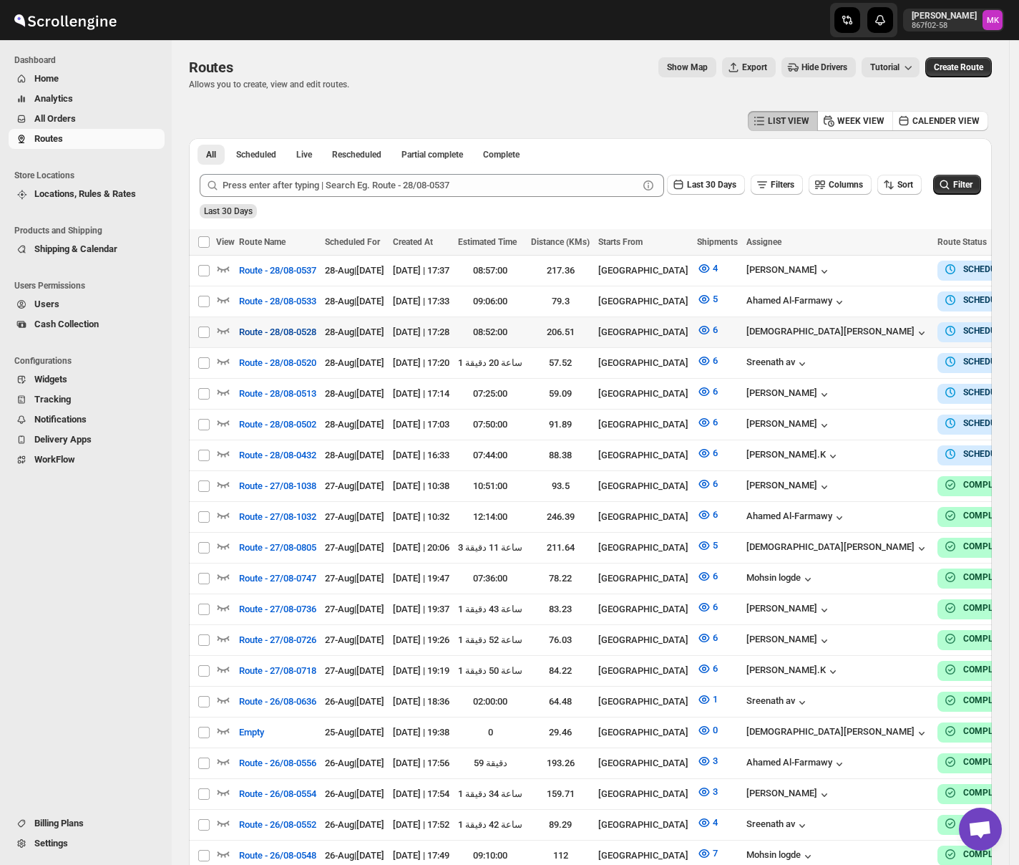
click at [239, 327] on span "Route - 28/08-0528" at bounding box center [277, 332] width 77 height 14
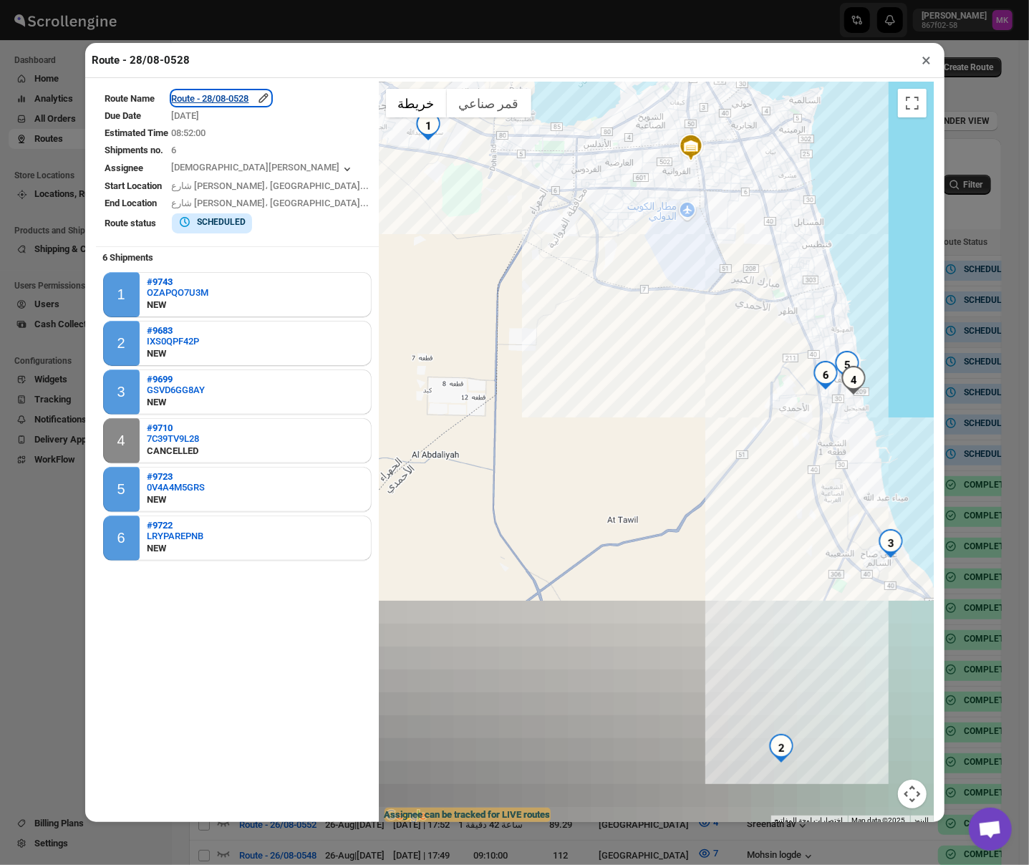
click at [213, 93] on div "Route - 28/08-0528" at bounding box center [221, 98] width 99 height 14
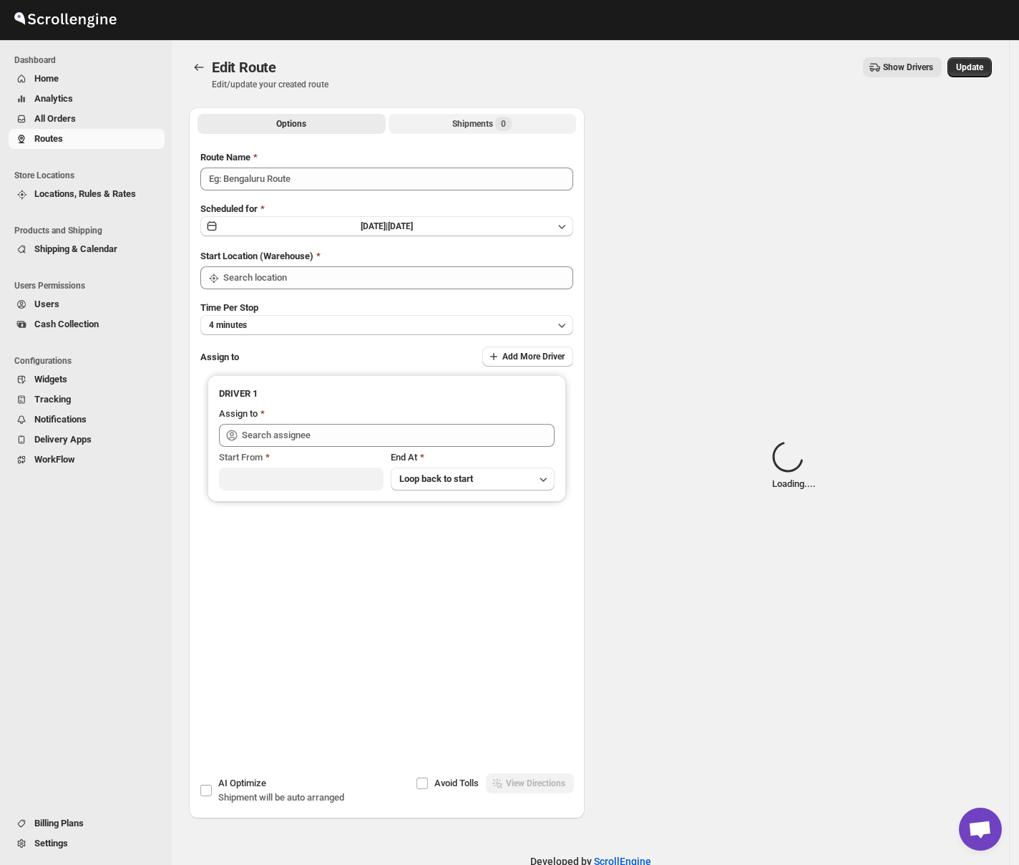
type input "Route - 28/08-0528"
click at [451, 121] on div "Shipments Loading..." at bounding box center [483, 124] width 92 height 14
type input "[GEOGRAPHIC_DATA]"
type input "[PERSON_NAME] ([EMAIL_ADDRESS][DOMAIN_NAME])"
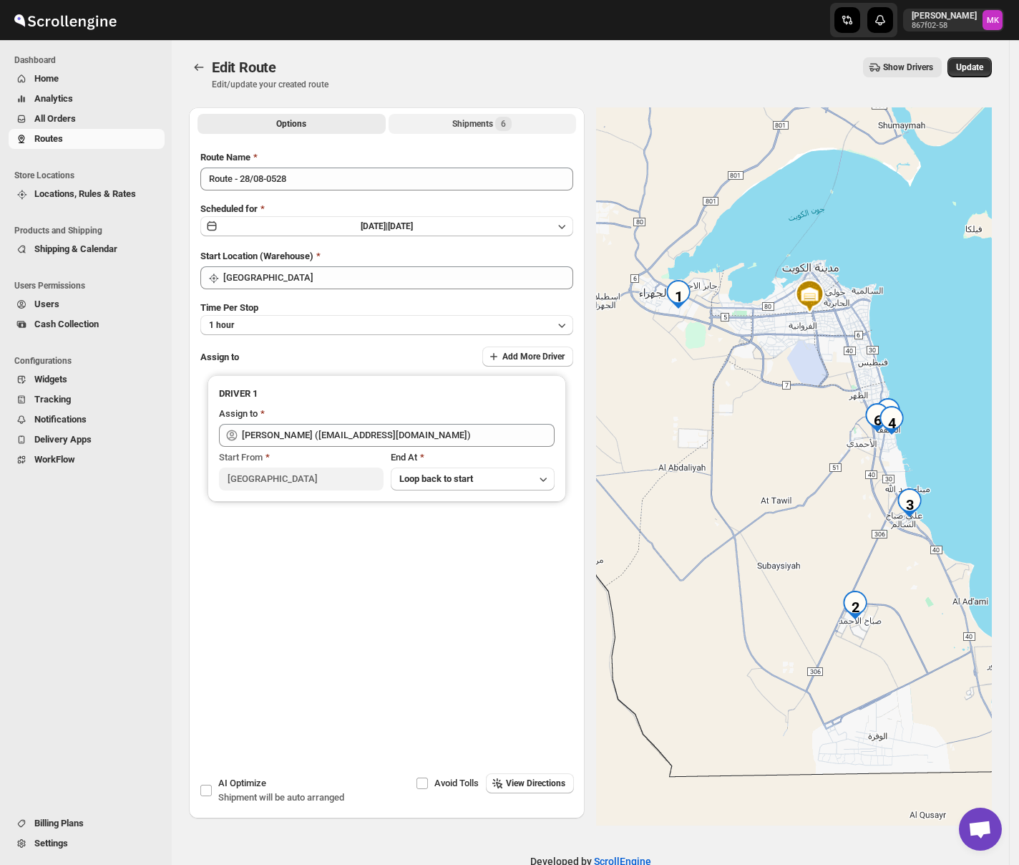
click at [476, 121] on div "Shipments 6" at bounding box center [481, 124] width 59 height 14
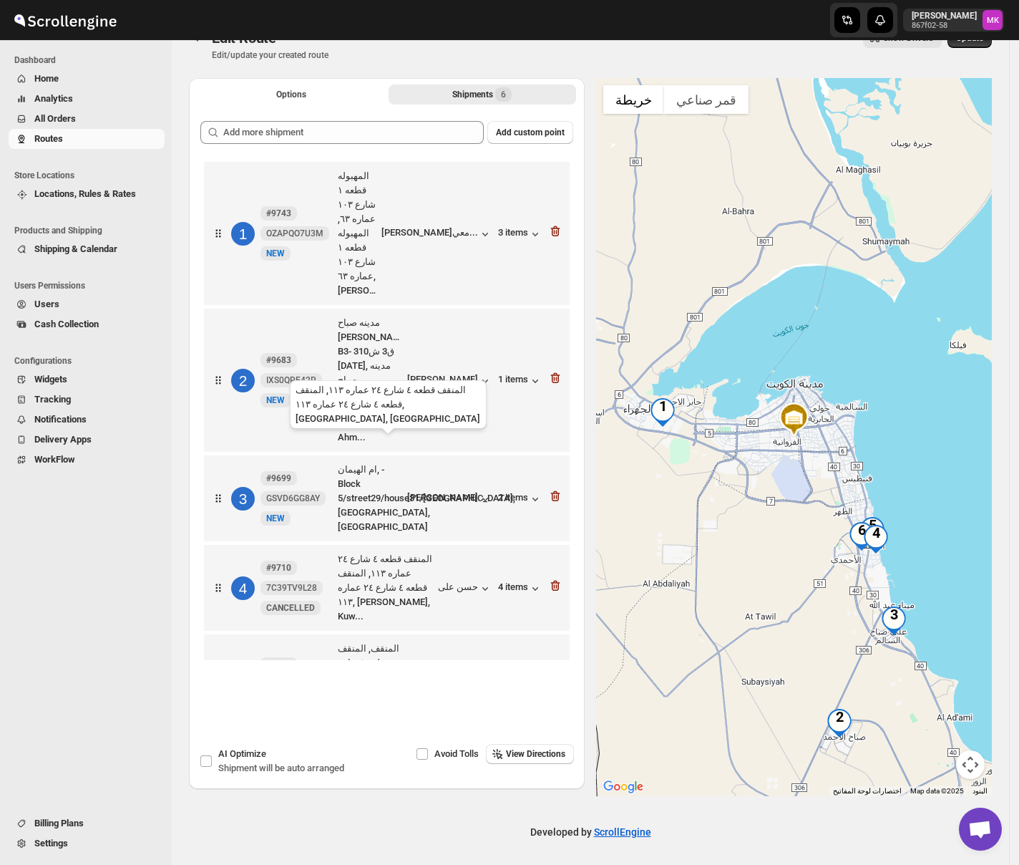
scroll to position [31, 0]
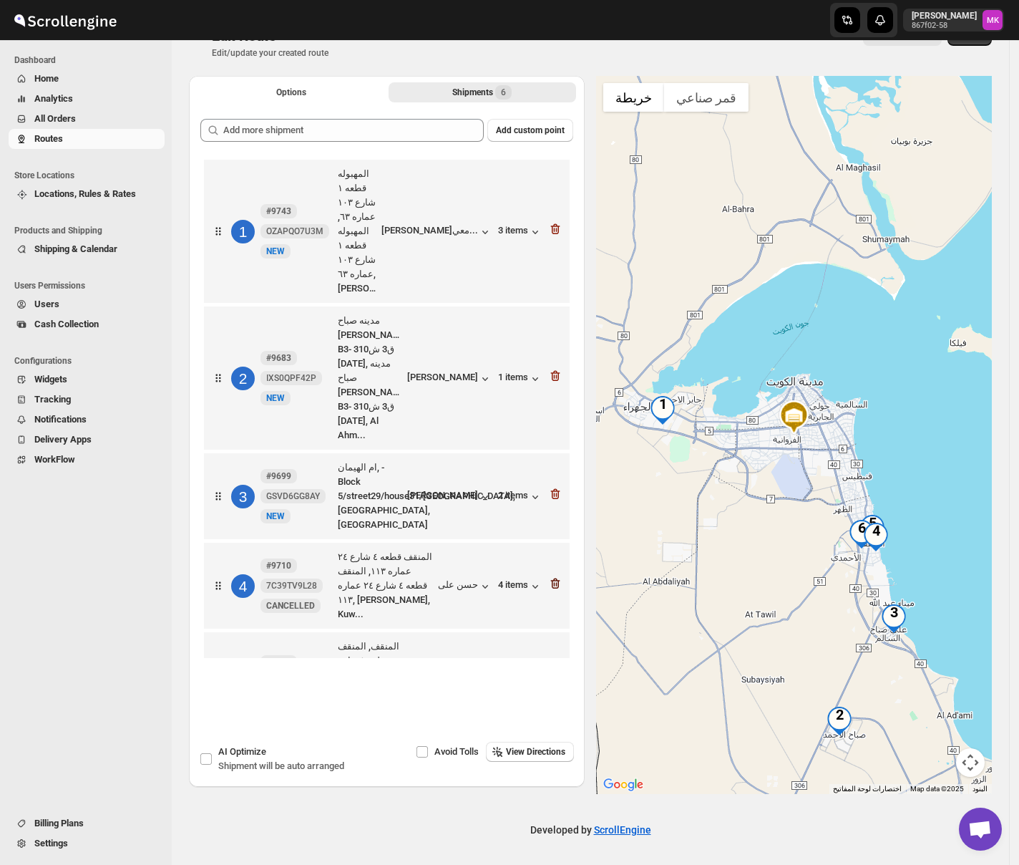
click at [558, 576] on icon "button" at bounding box center [555, 583] width 14 height 14
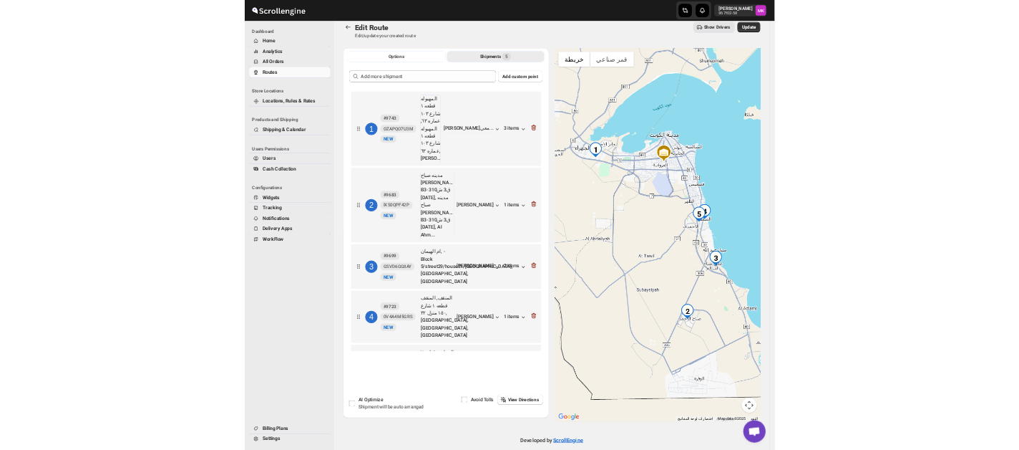
scroll to position [0, 0]
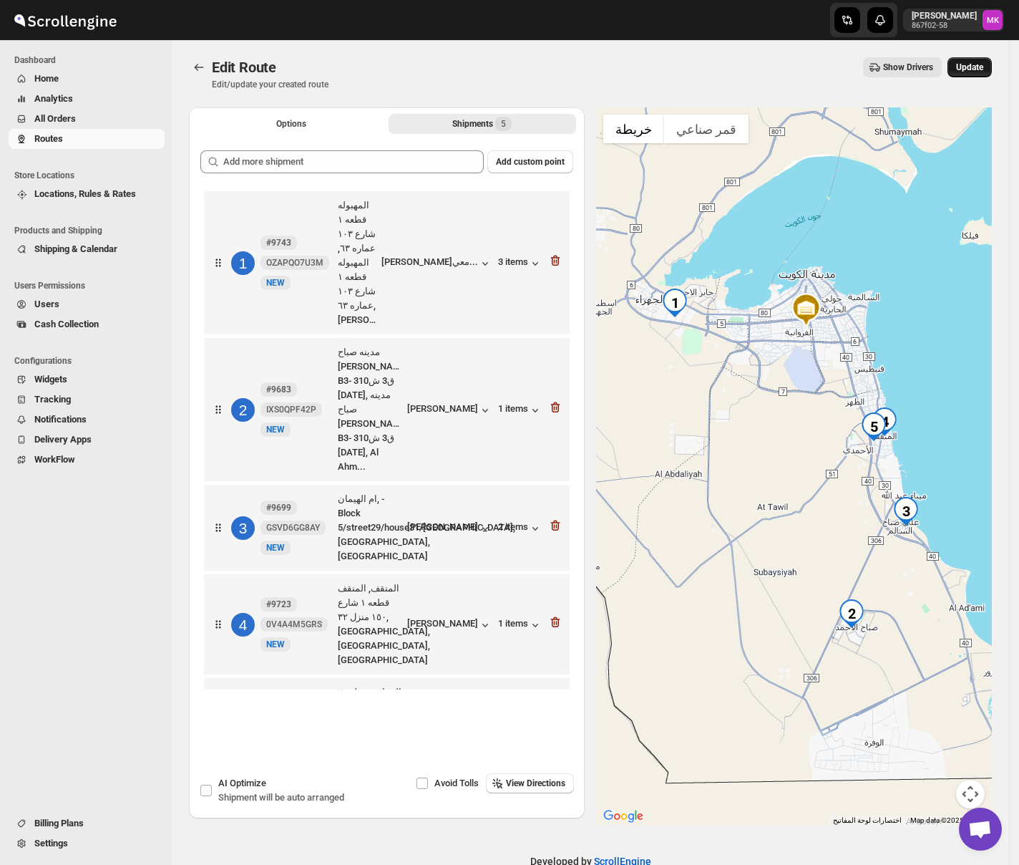
click at [992, 64] on button "Update" at bounding box center [970, 67] width 44 height 20
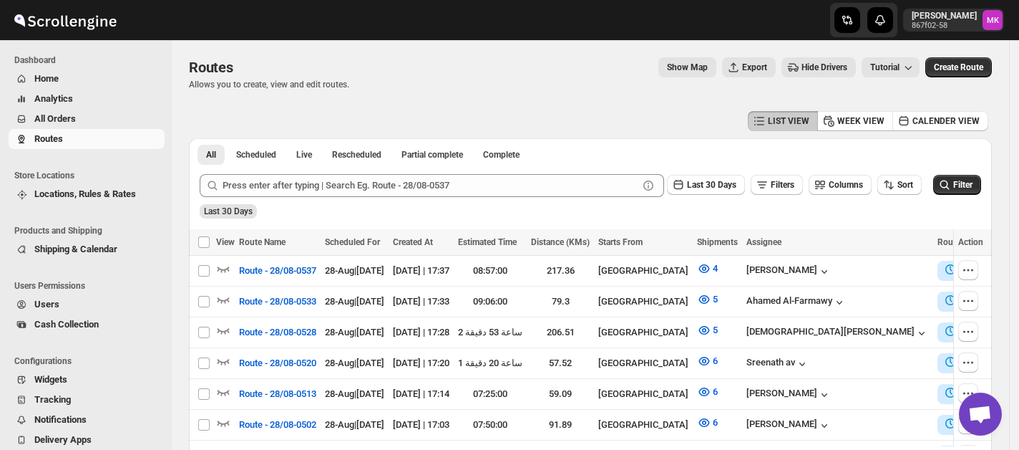
click at [36, 110] on button "All Orders" at bounding box center [87, 119] width 156 height 20
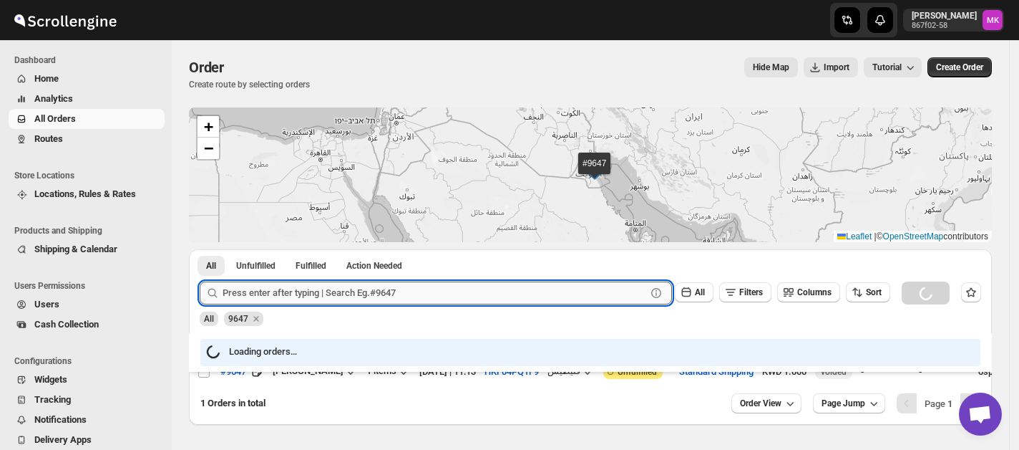
click at [263, 304] on input "text" at bounding box center [435, 292] width 424 height 23
paste input "9823"
type input "9823"
click at [200, 249] on button "Submit" at bounding box center [220, 256] width 41 height 15
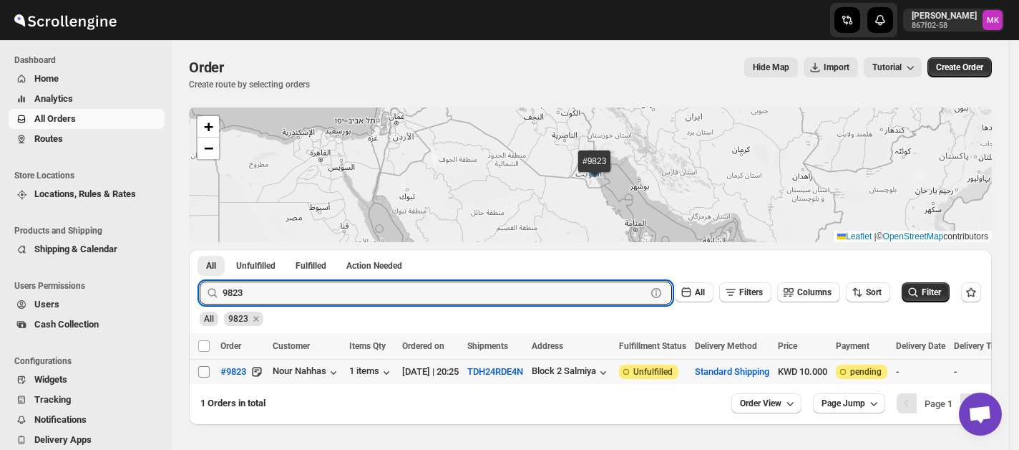
click at [202, 372] on input "Select order" at bounding box center [203, 371] width 11 height 11
checkbox input "true"
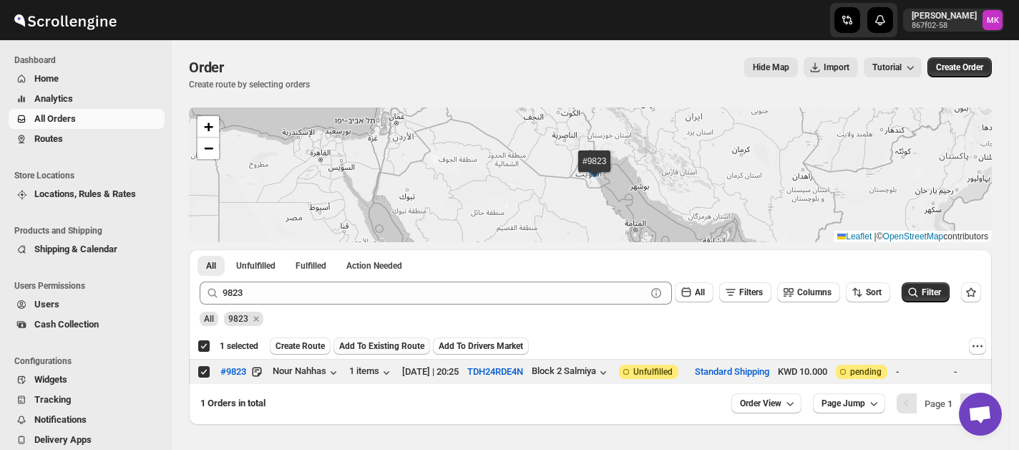
click at [367, 351] on span "Add To Existing Route" at bounding box center [381, 345] width 85 height 11
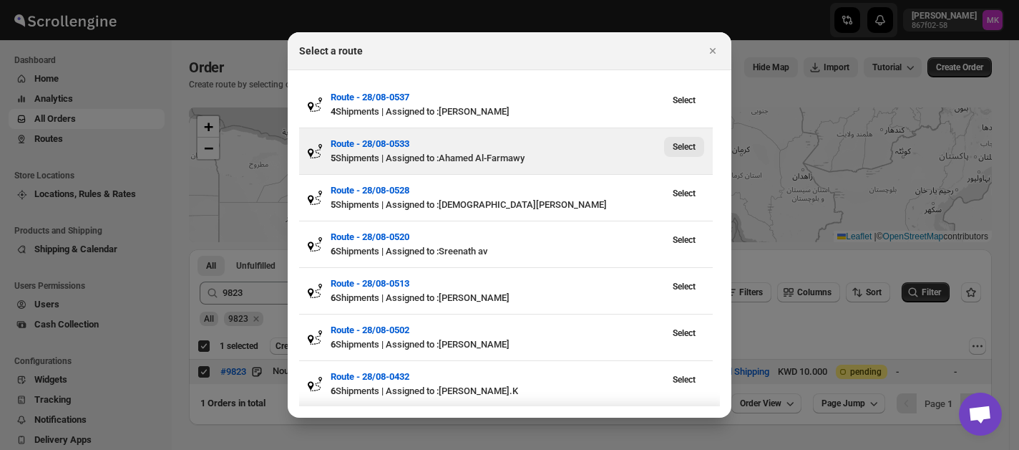
click at [682, 150] on span "Select" at bounding box center [684, 146] width 23 height 11
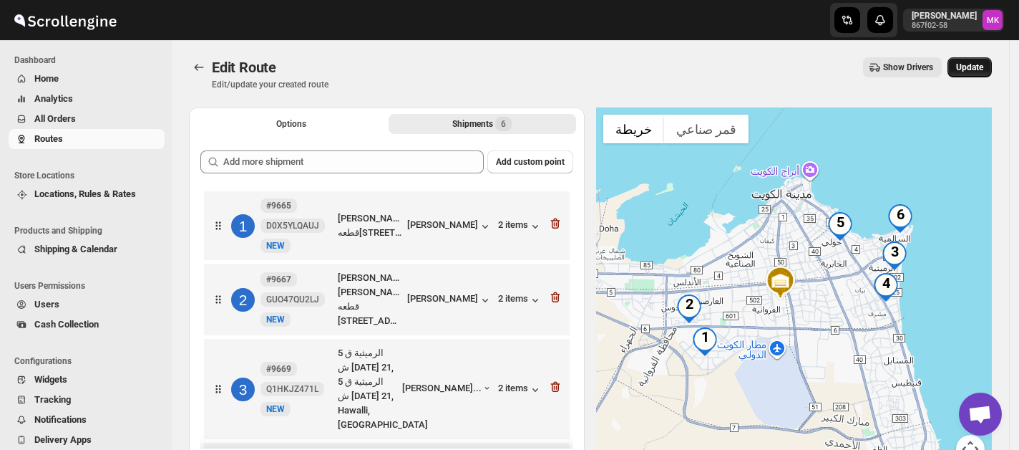
click at [974, 66] on span "Update" at bounding box center [969, 67] width 27 height 11
